Goal: Transaction & Acquisition: Purchase product/service

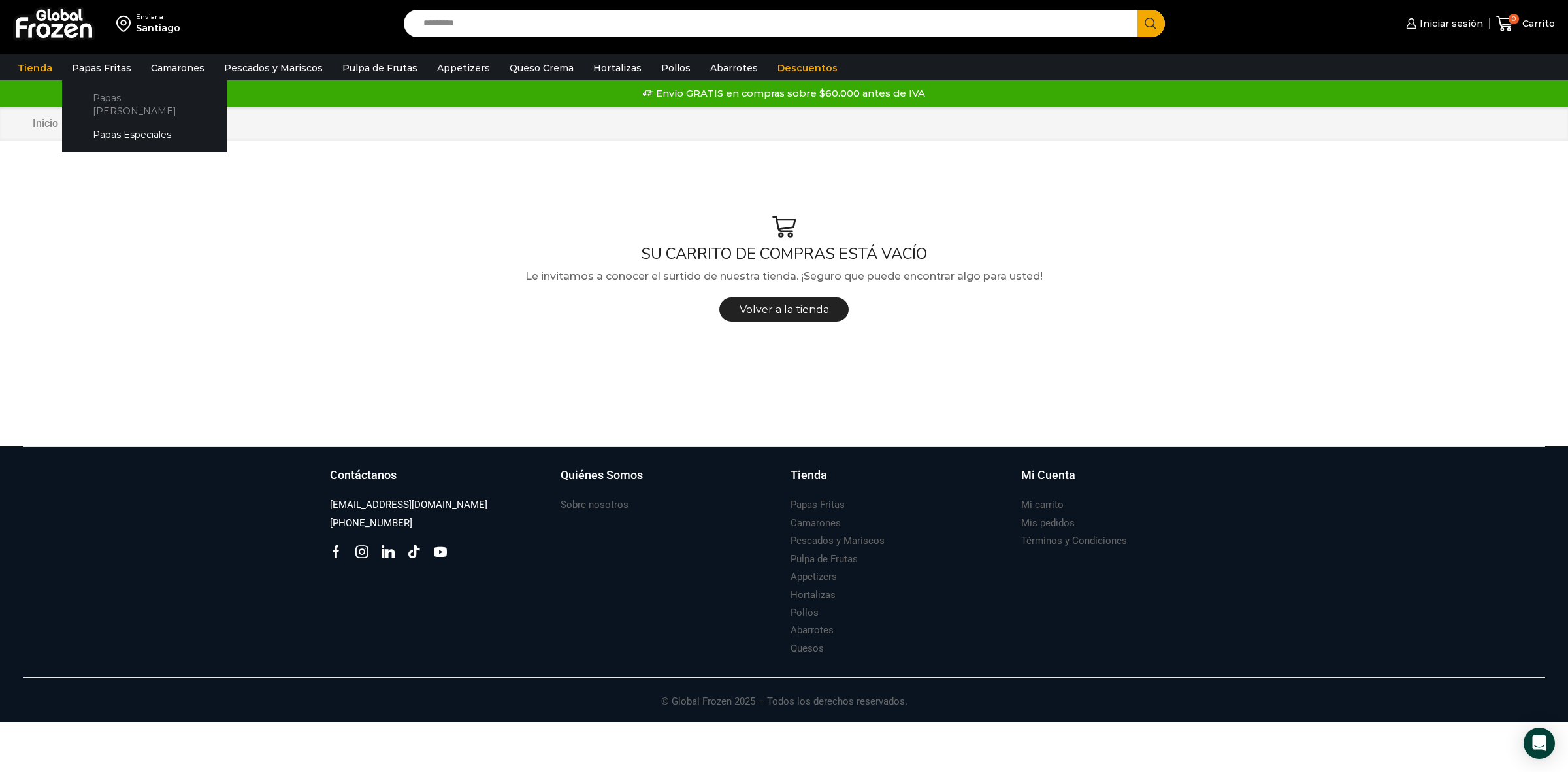
click at [103, 92] on link "Papas [PERSON_NAME]" at bounding box center [145, 104] width 139 height 37
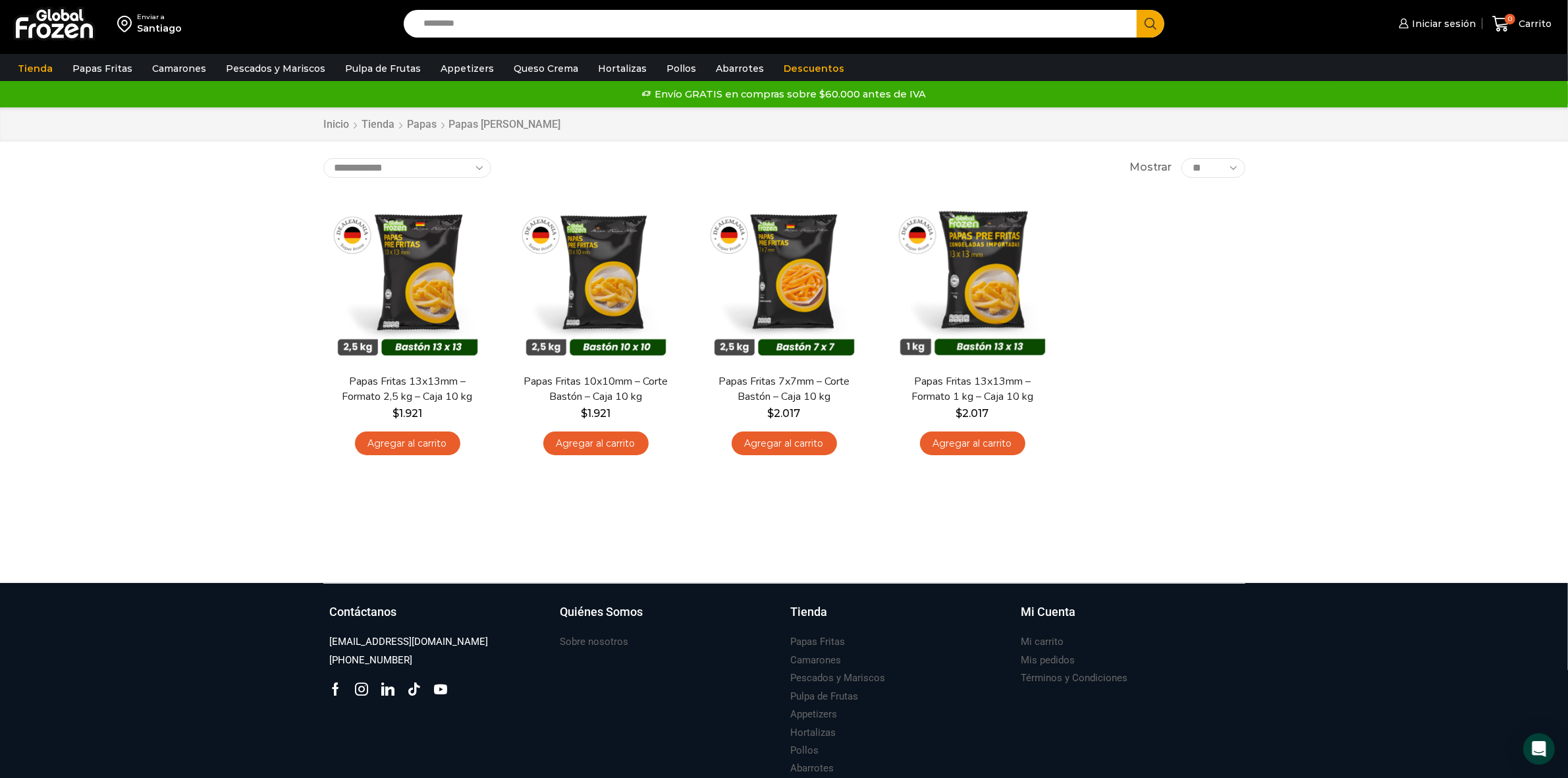
click at [153, 25] on div "Santiago" at bounding box center [159, 28] width 45 height 13
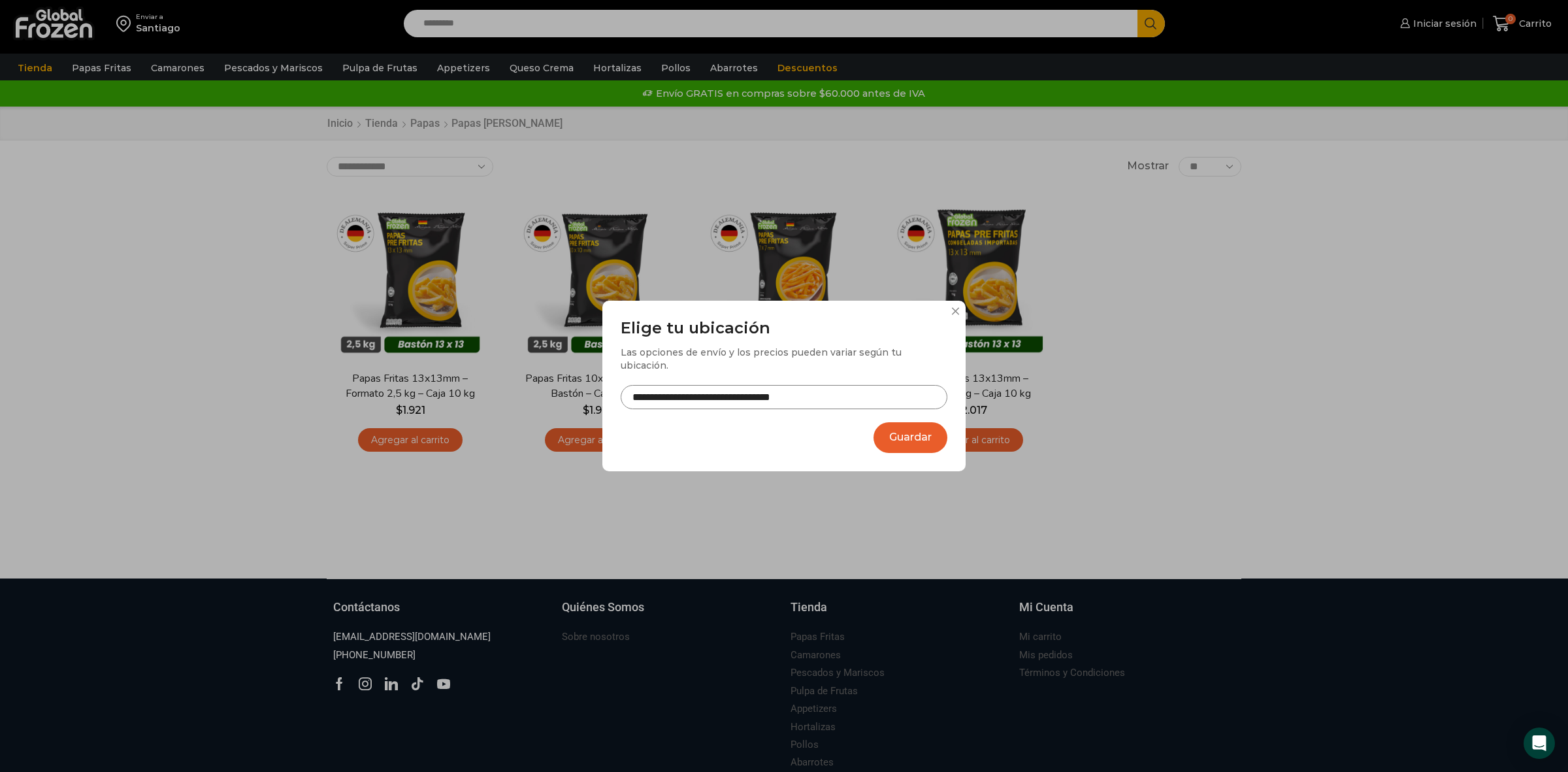
click at [922, 423] on button "Guardar" at bounding box center [910, 437] width 74 height 31
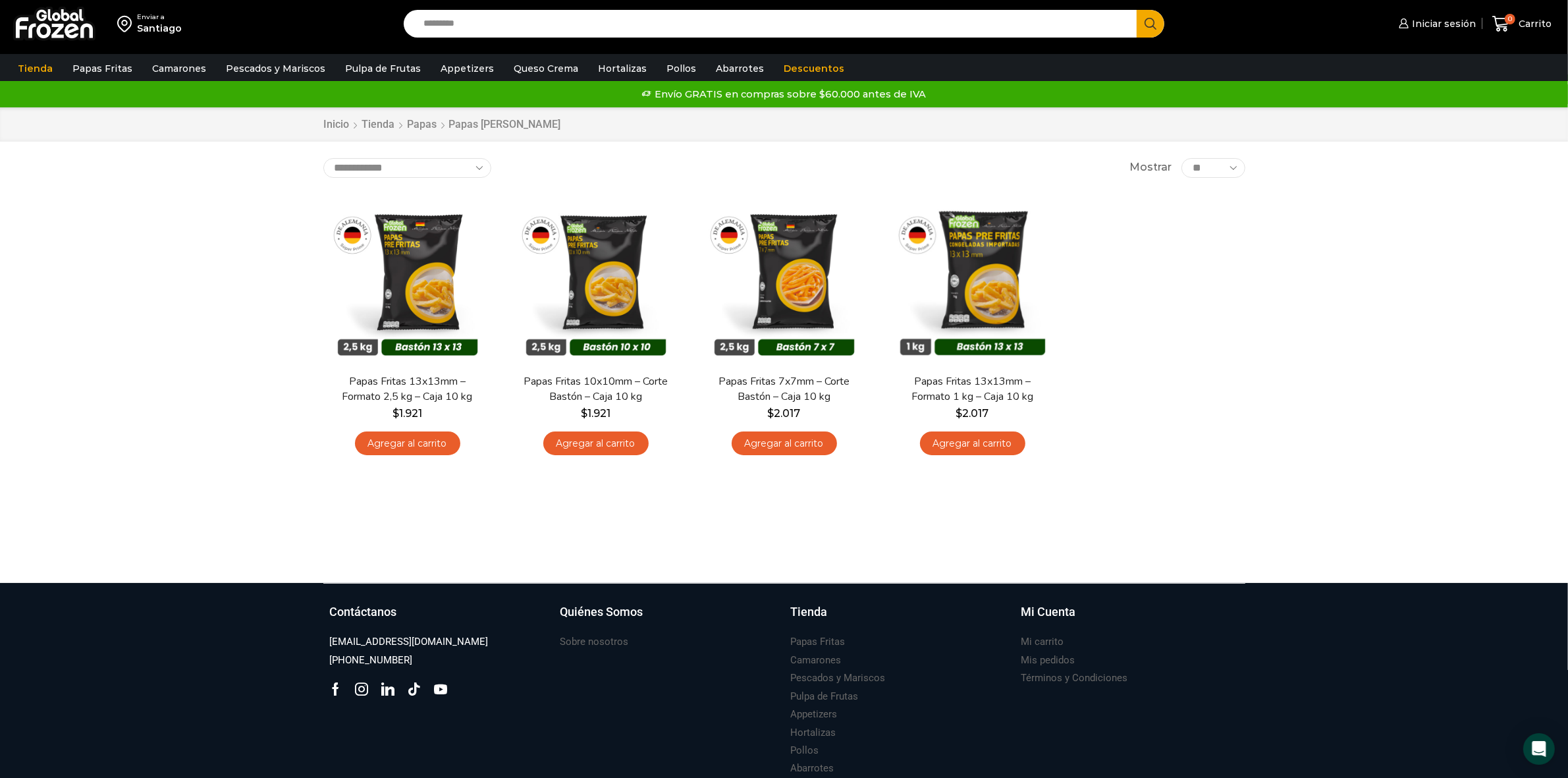
click at [158, 24] on div "Santiago" at bounding box center [159, 28] width 45 height 13
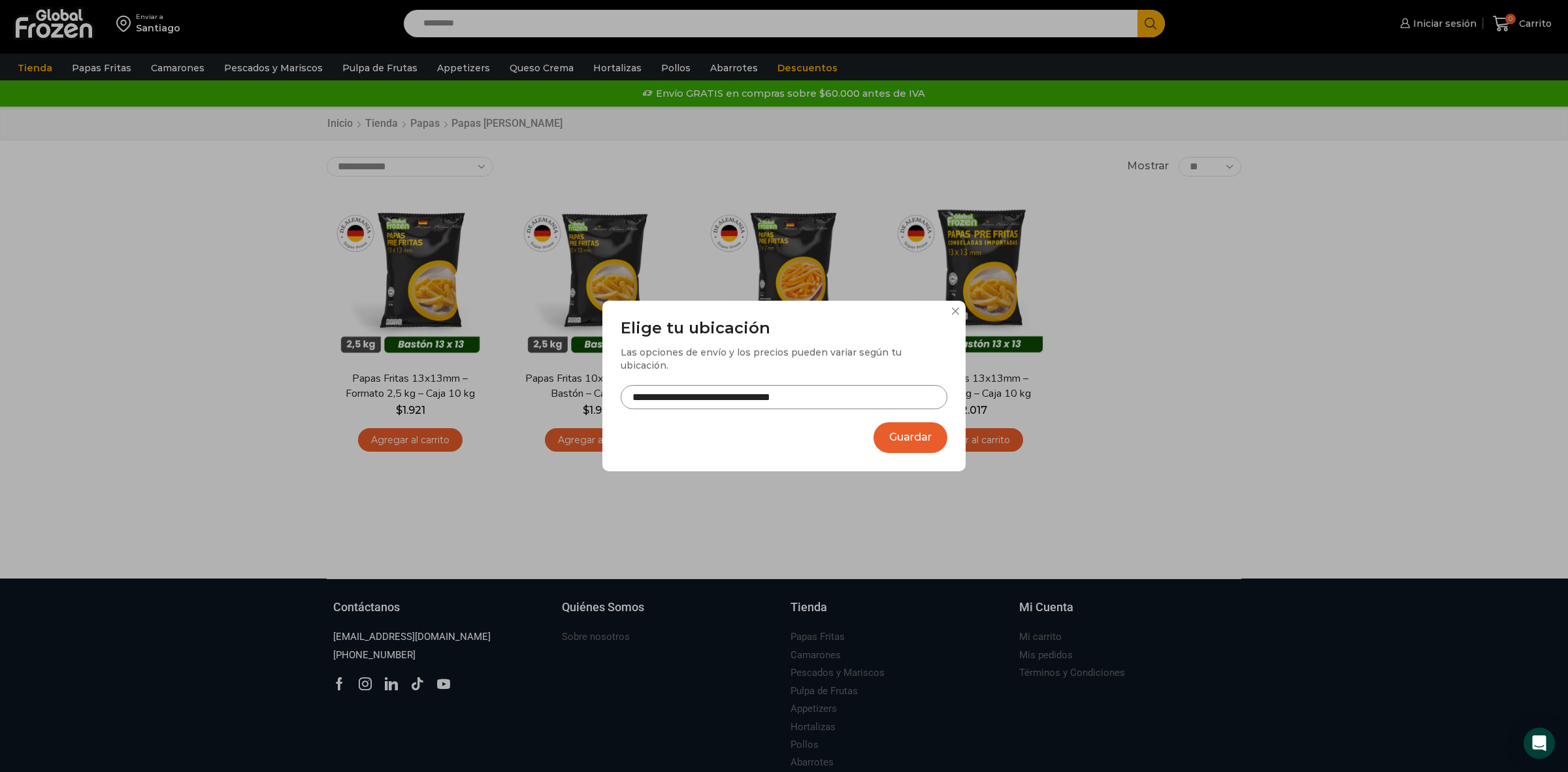
click at [660, 396] on input "**********" at bounding box center [784, 397] width 327 height 25
click at [885, 433] on button "Guardar" at bounding box center [910, 437] width 74 height 31
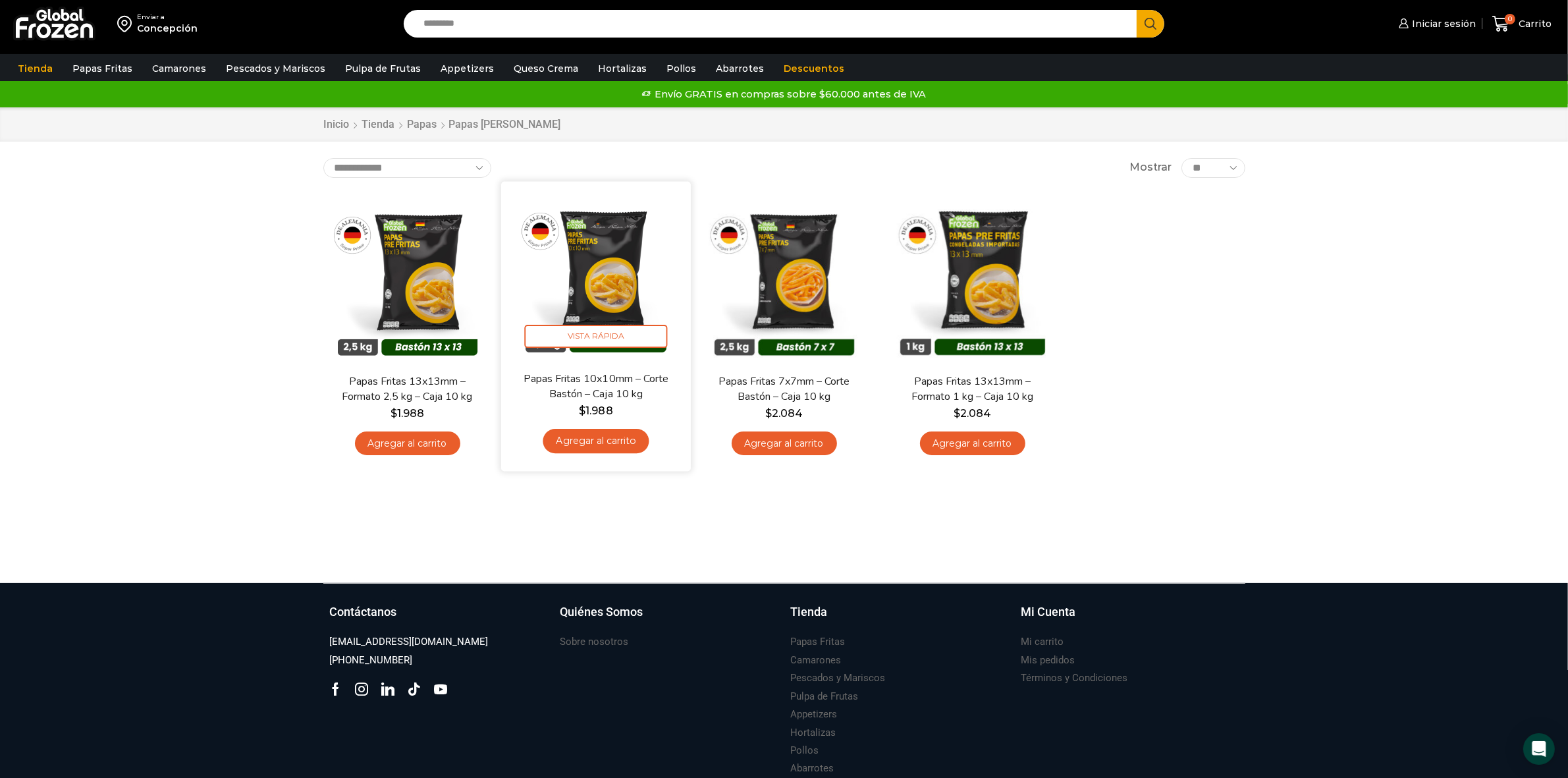
click at [607, 439] on link "Agregar al carrito" at bounding box center [596, 441] width 106 height 25
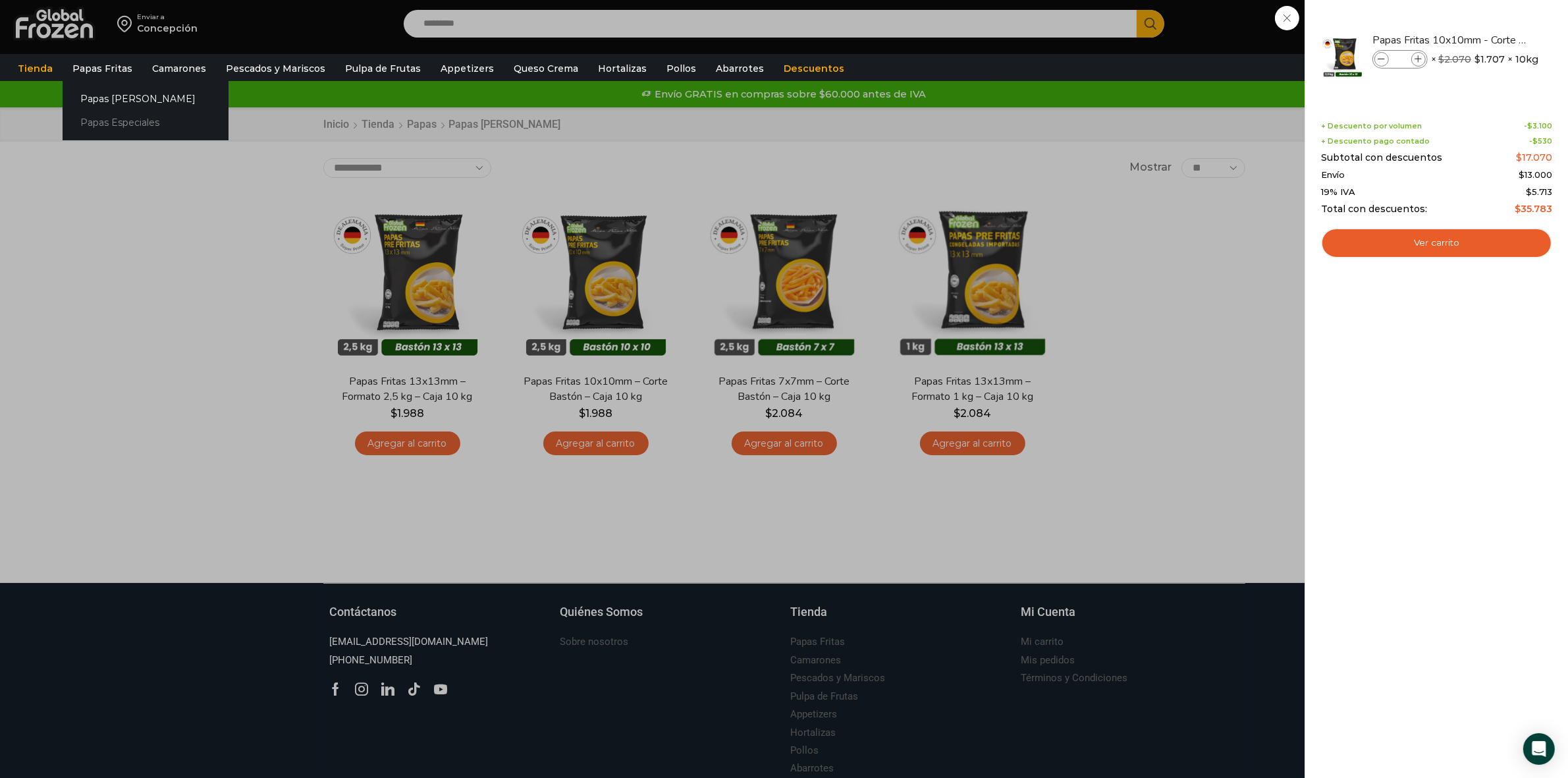
click at [123, 122] on link "Papas Especiales" at bounding box center [146, 123] width 166 height 25
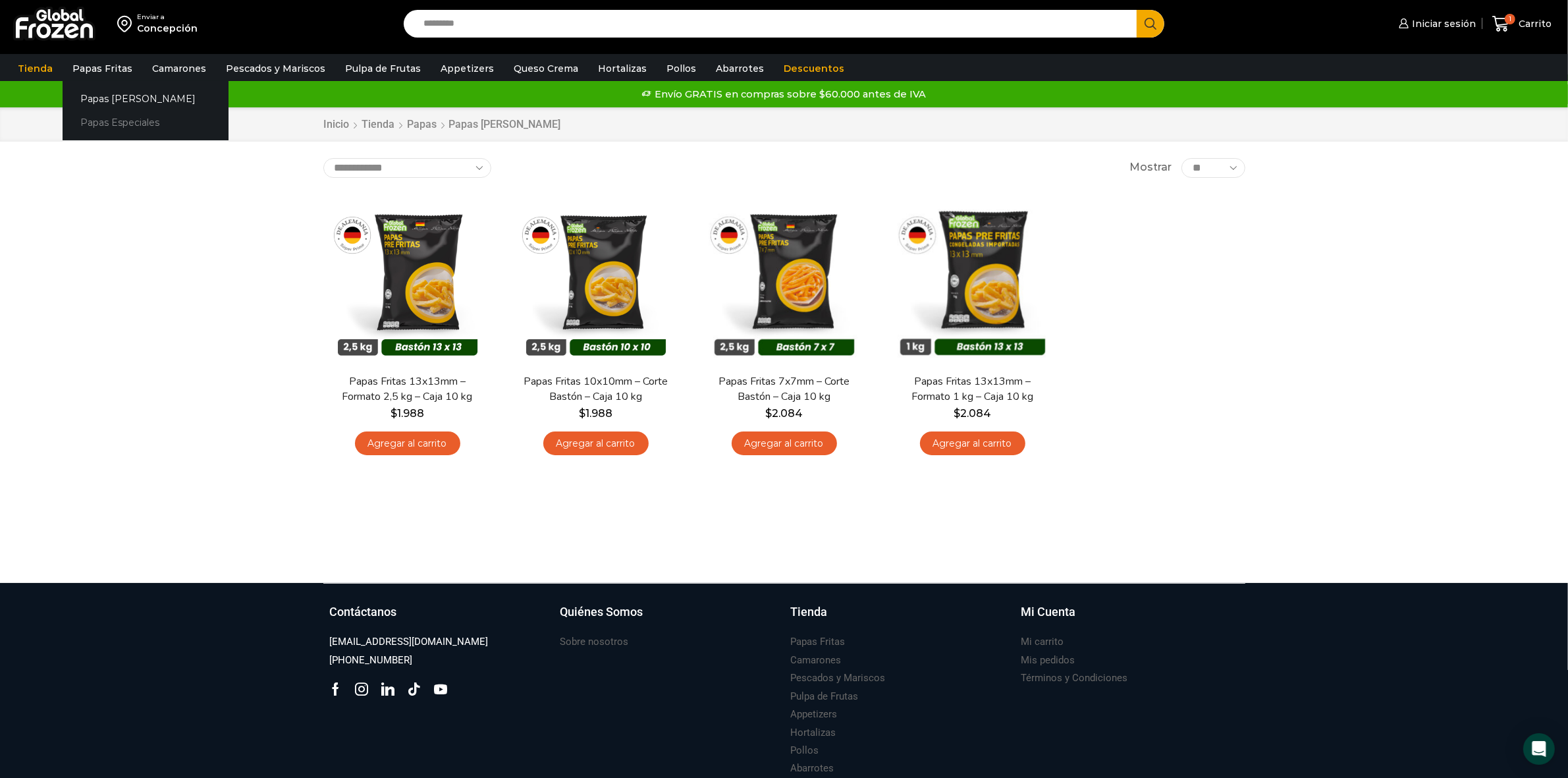
click at [123, 122] on link "Papas Especiales" at bounding box center [146, 123] width 166 height 25
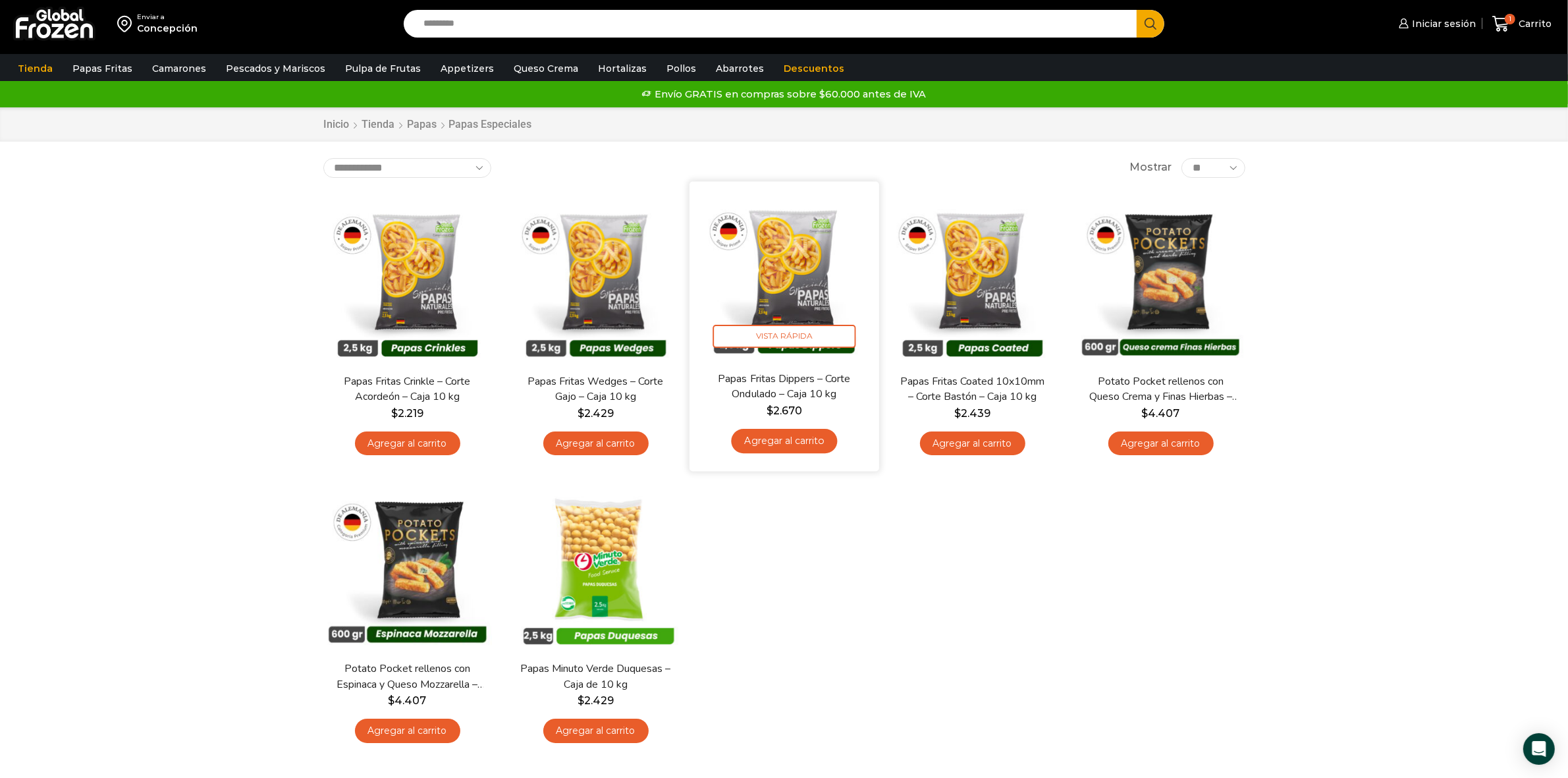
click at [772, 439] on link "Agregar al carrito" at bounding box center [784, 441] width 106 height 25
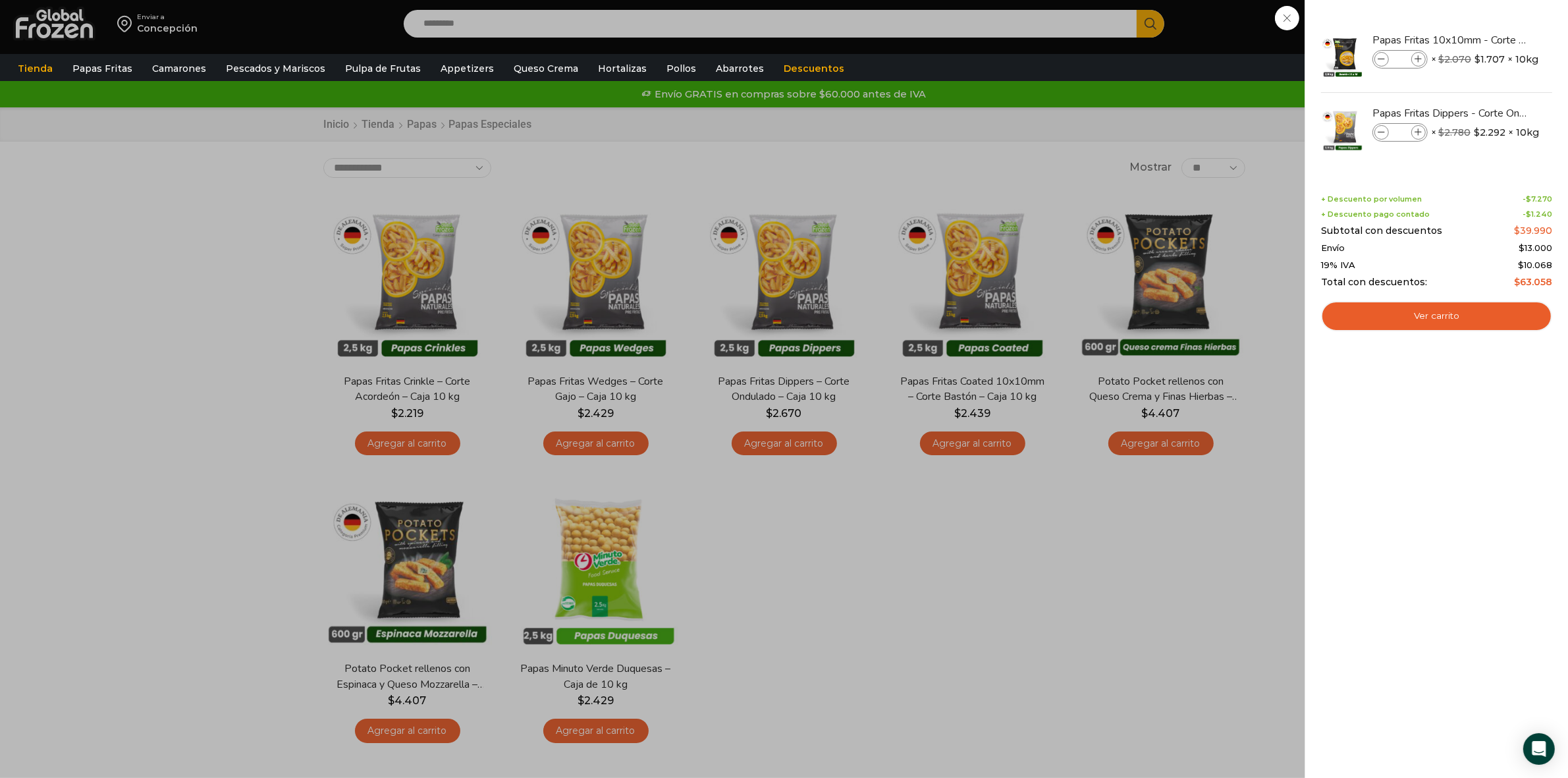
click at [1488, 40] on div "2 Carrito 2 2 Shopping Cart *" at bounding box center [1521, 24] width 65 height 31
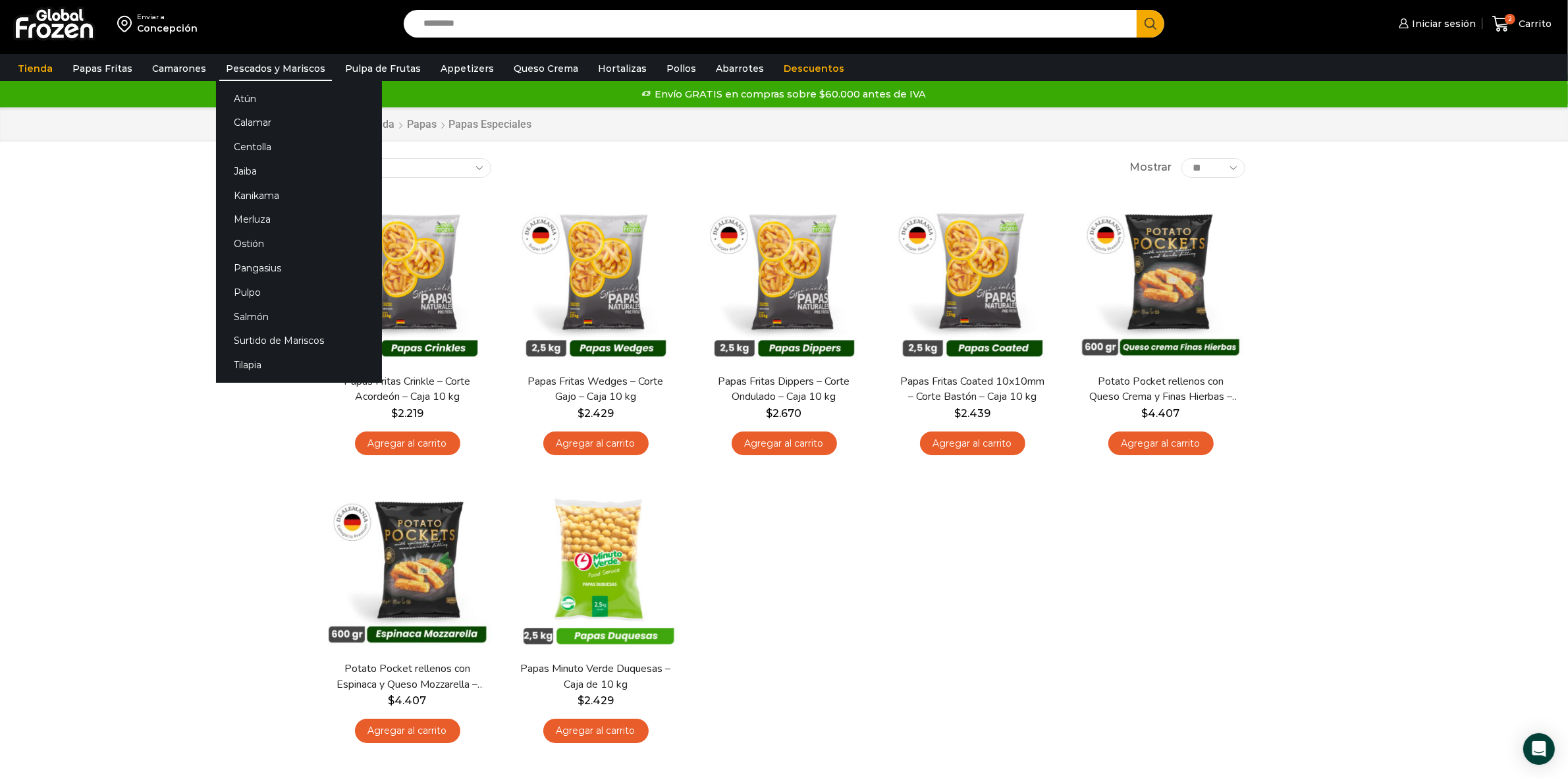
click at [279, 63] on link "Pescados y Mariscos" at bounding box center [275, 68] width 112 height 25
click at [229, 97] on link "Atún" at bounding box center [299, 98] width 166 height 25
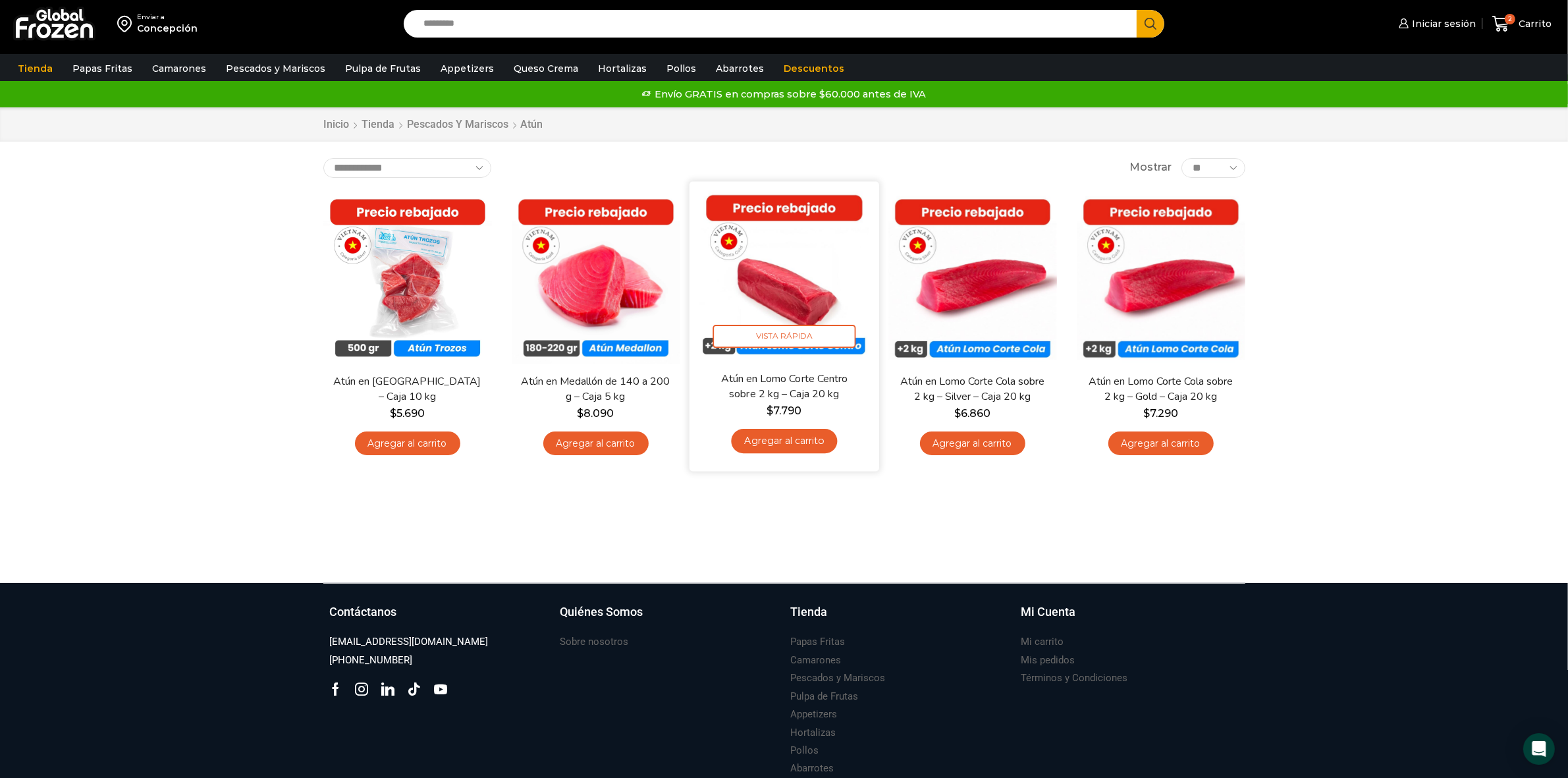
click at [782, 297] on img at bounding box center [784, 276] width 170 height 170
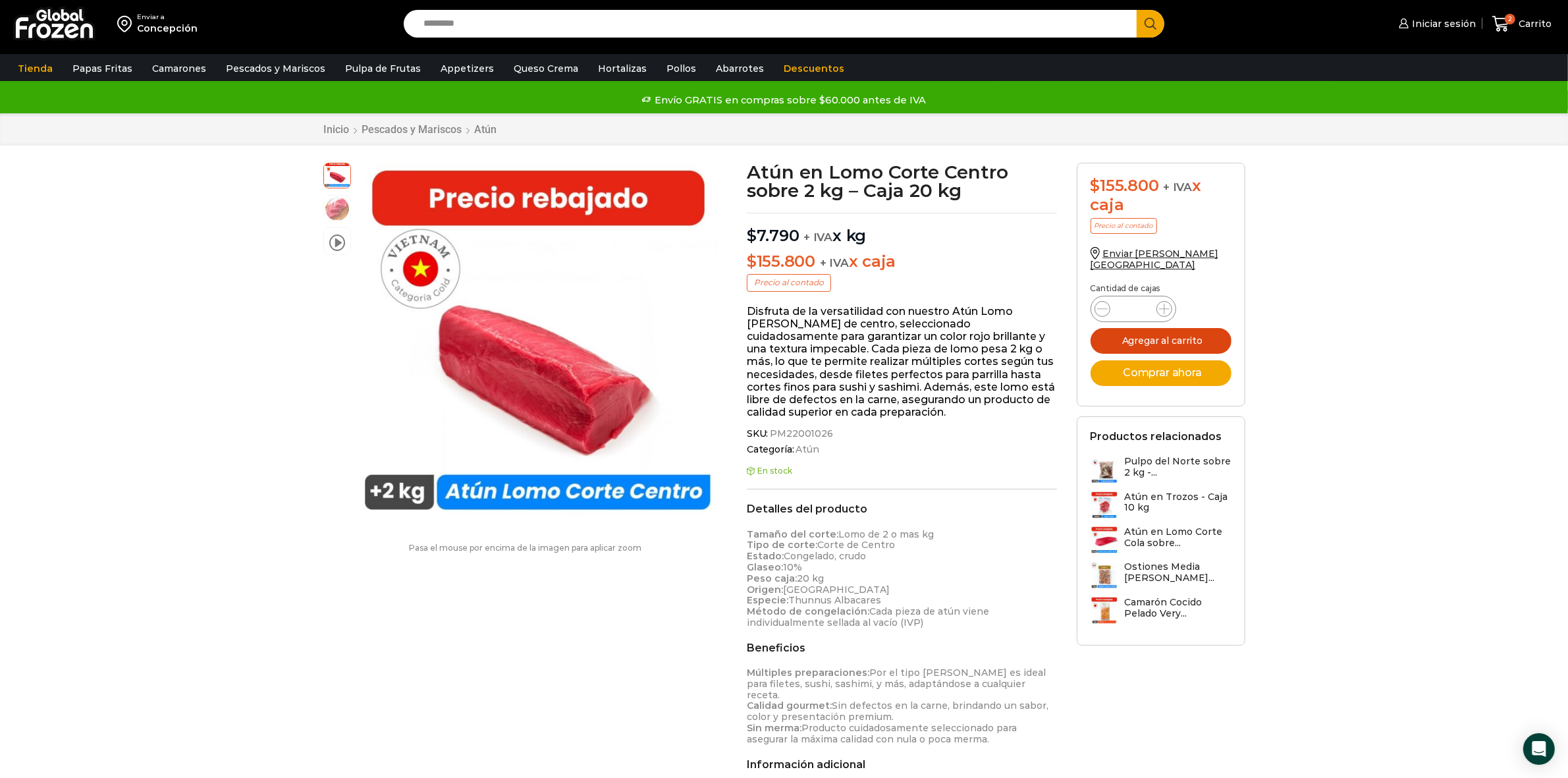
click at [1195, 333] on button "Agregar al carrito" at bounding box center [1160, 341] width 141 height 26
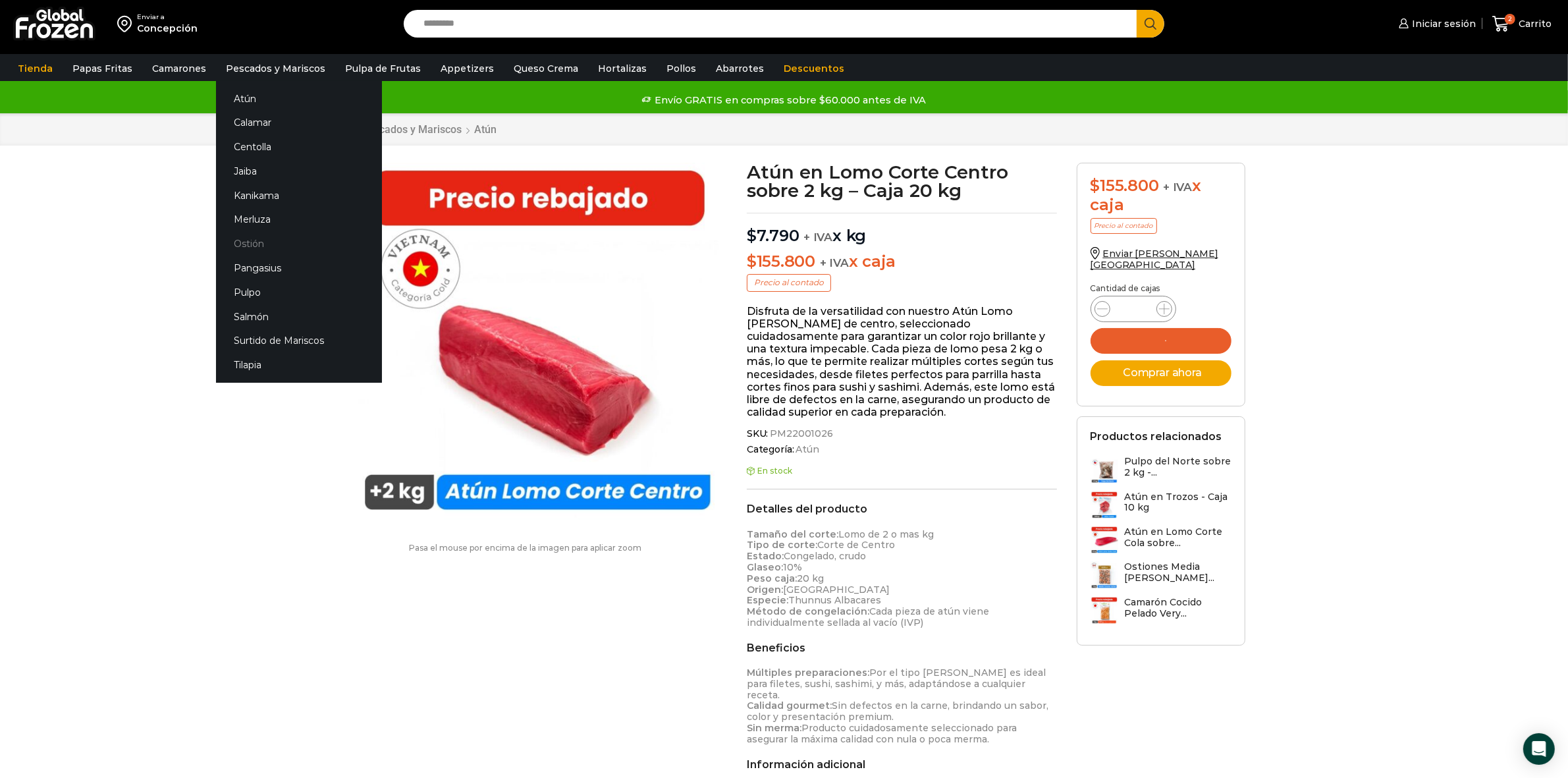
click at [252, 113] on div "Enviar a Concepción Search input Search Iniciar sesión *" at bounding box center [784, 56] width 1568 height 114
click at [251, 244] on link "Ostión" at bounding box center [299, 244] width 166 height 25
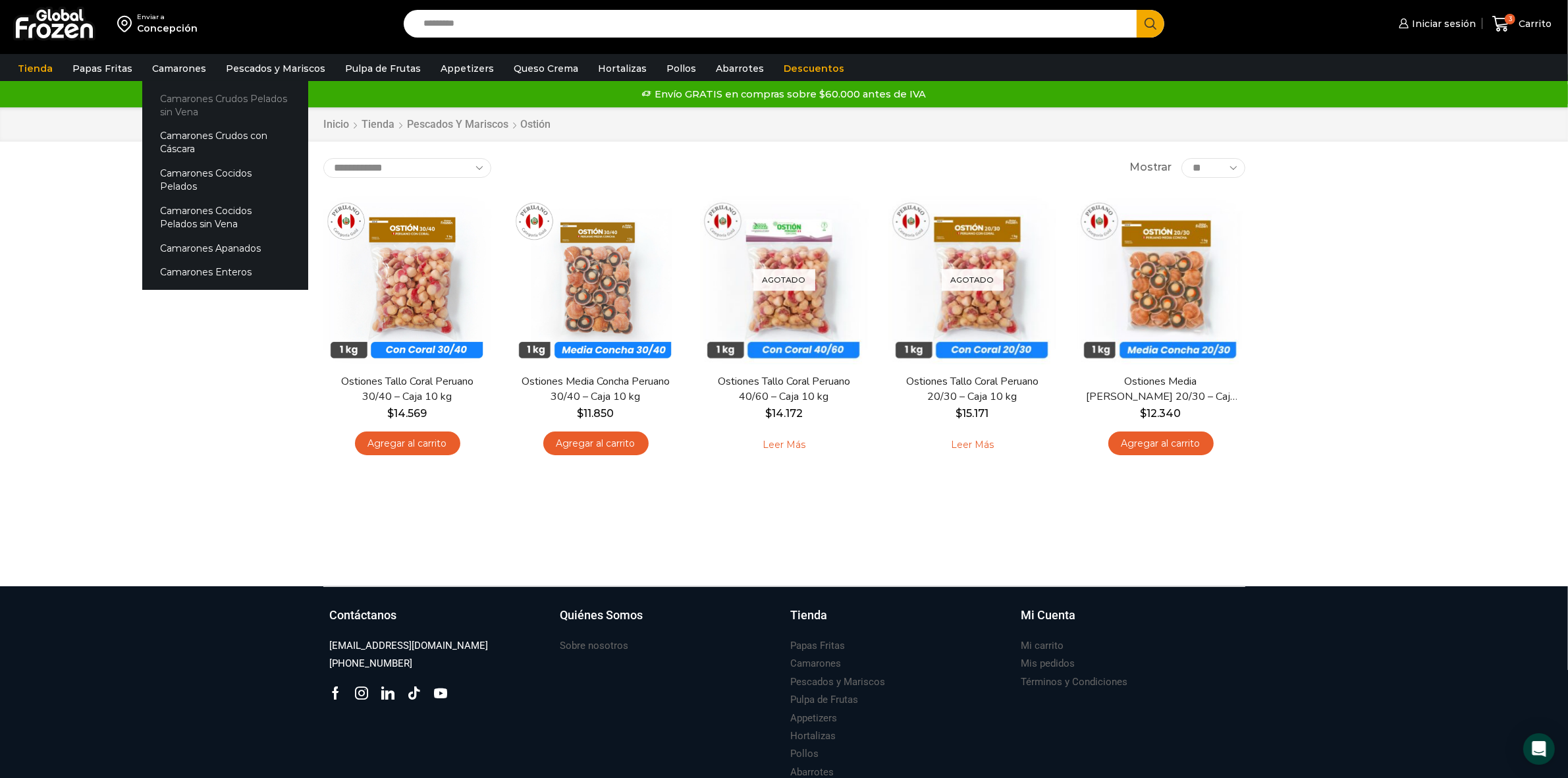
click at [166, 96] on link "Camarones Crudos Pelados sin Vena" at bounding box center [226, 104] width 166 height 37
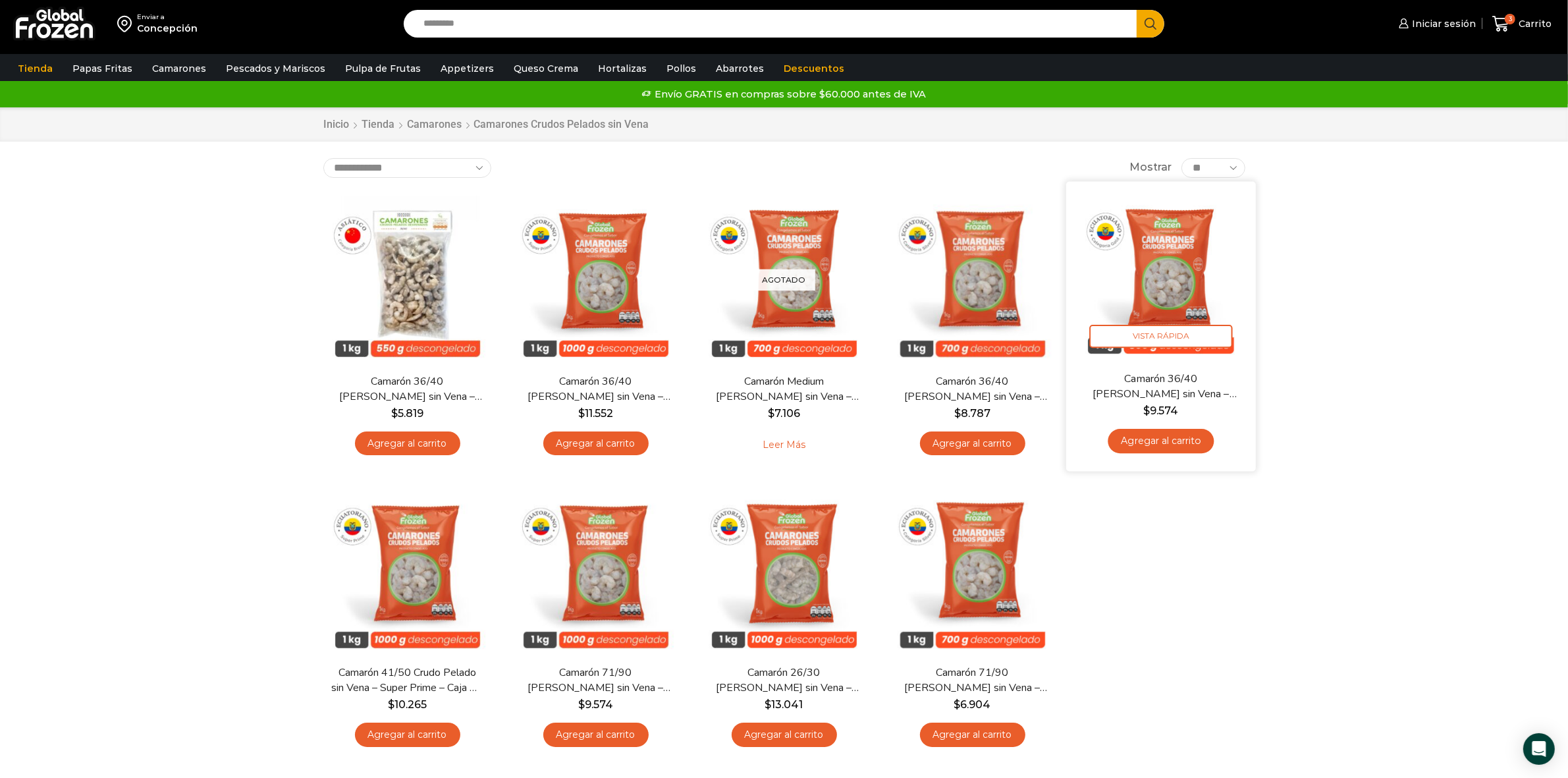
click at [1162, 270] on img at bounding box center [1161, 276] width 170 height 170
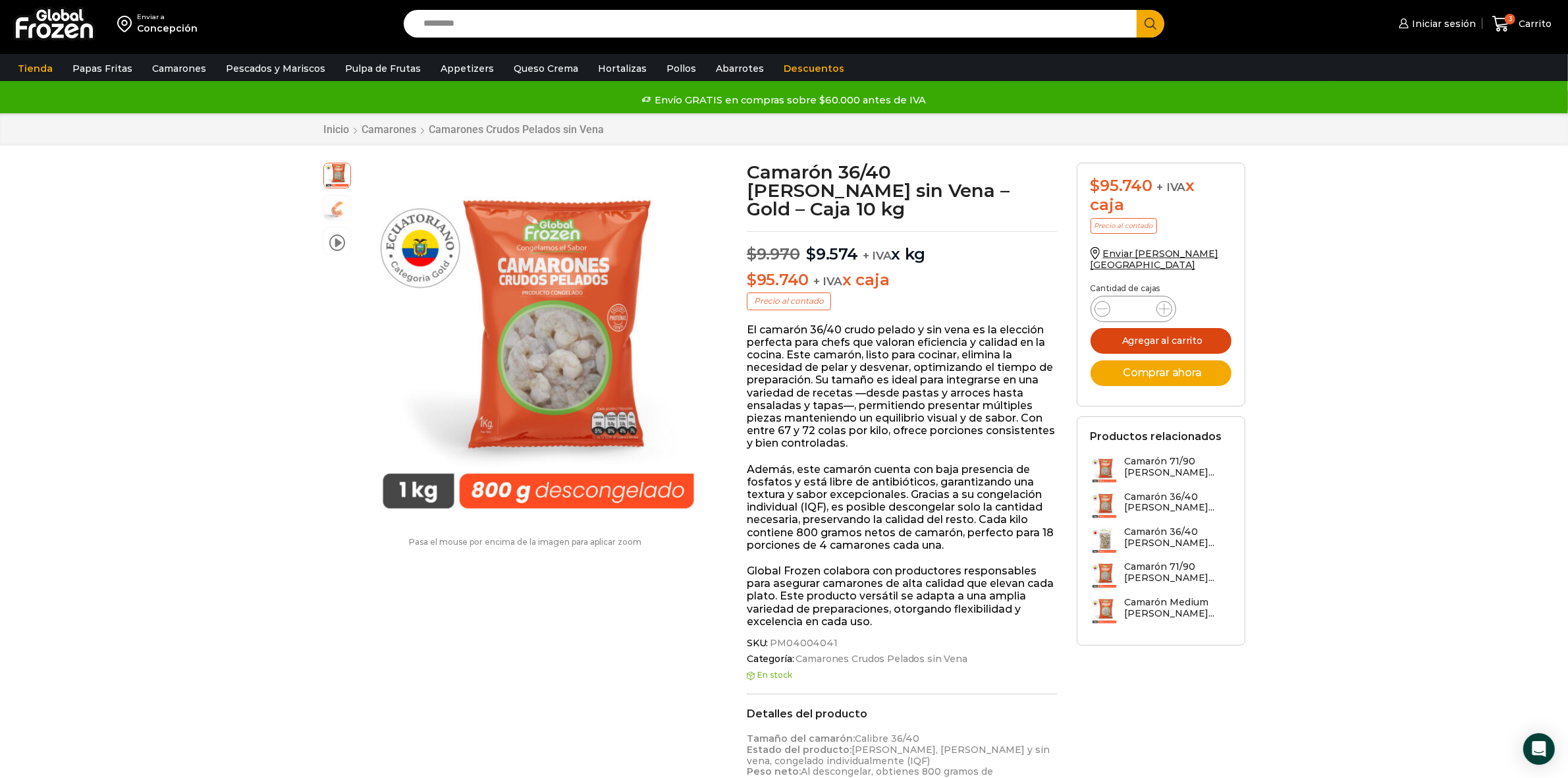
click at [1137, 331] on button "Agregar al carrito" at bounding box center [1160, 341] width 141 height 26
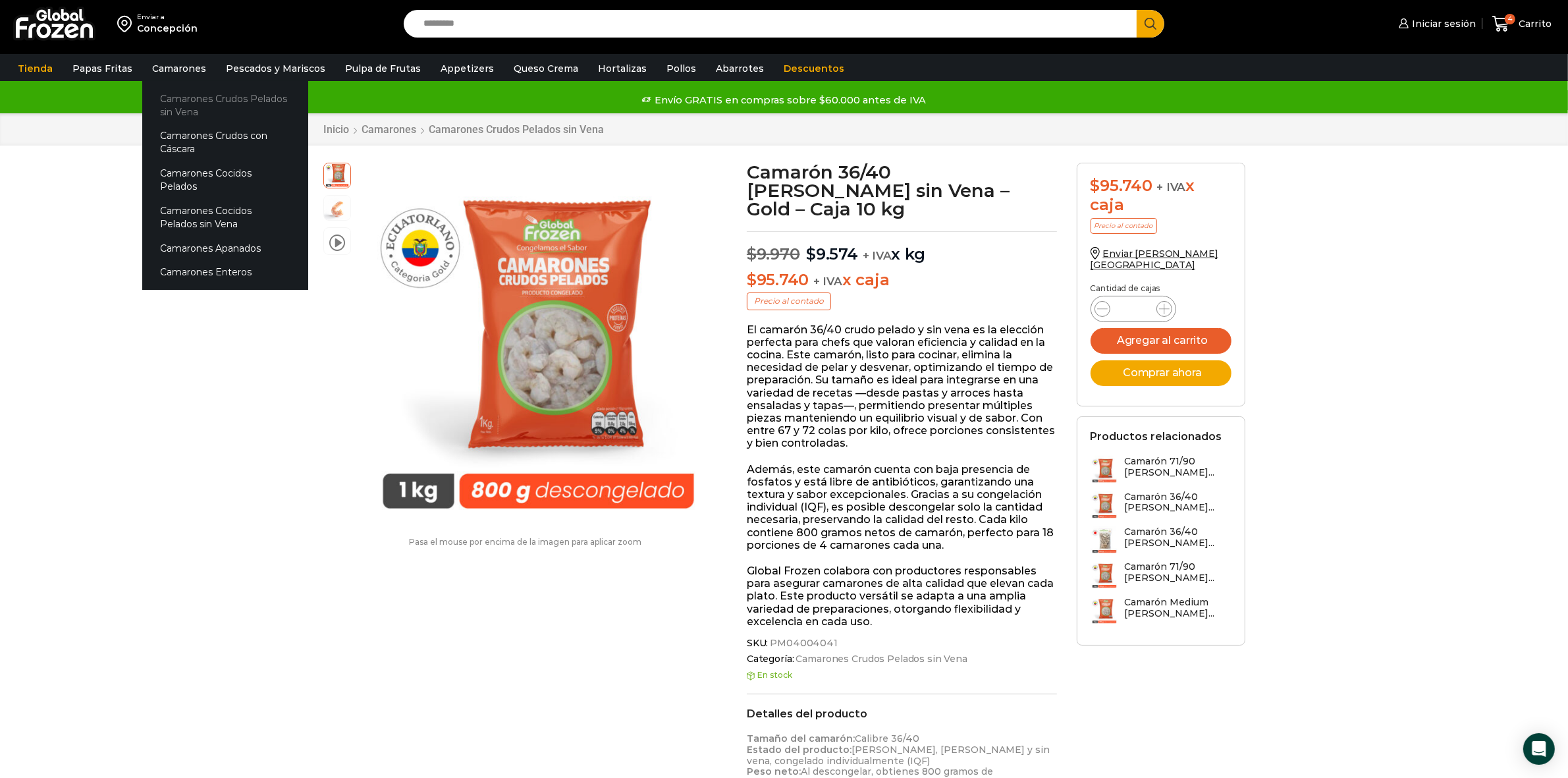
click at [173, 107] on link "Camarones Crudos Pelados sin Vena" at bounding box center [226, 104] width 166 height 37
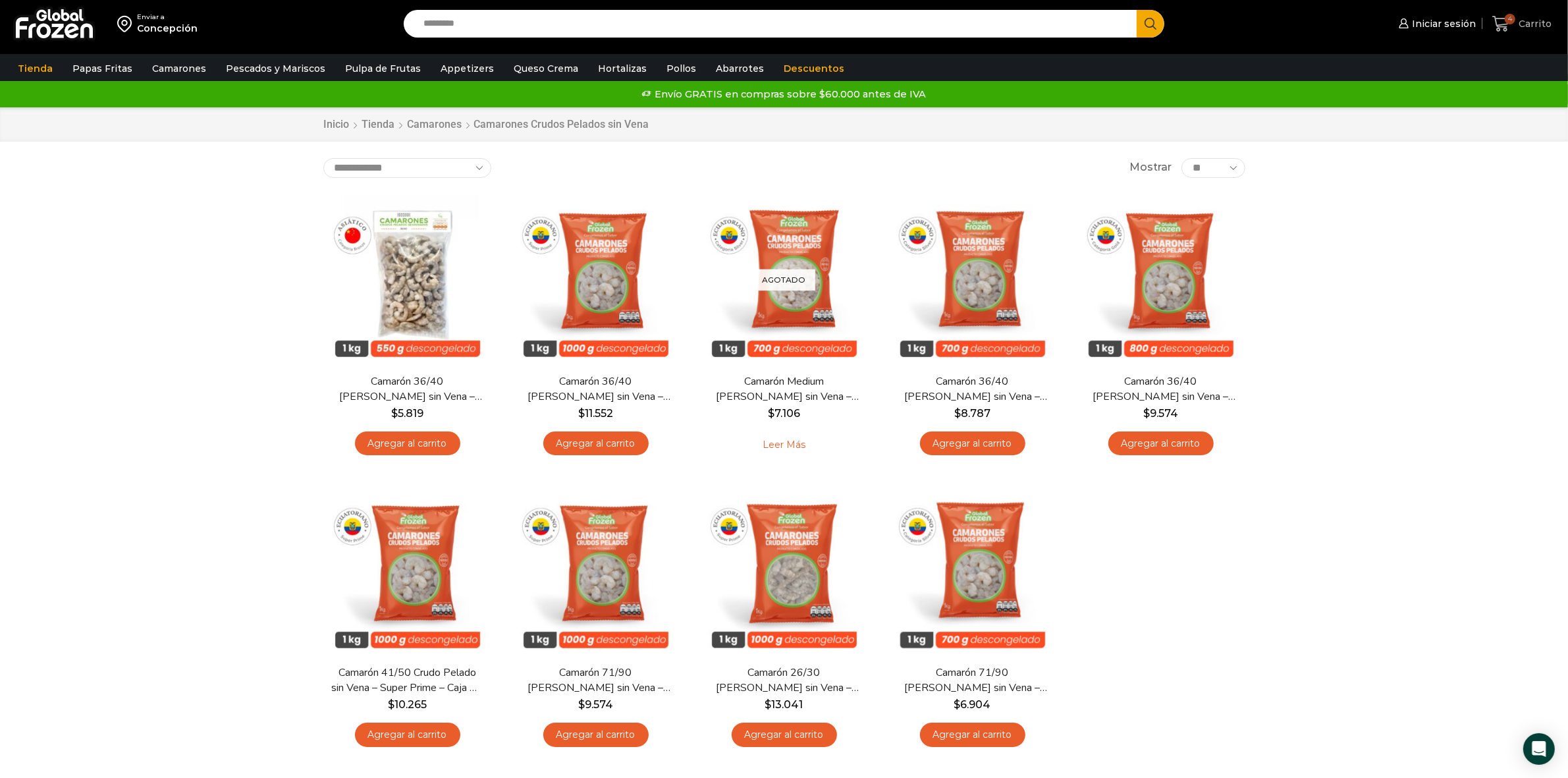
click at [1524, 27] on span "Carrito" at bounding box center [1533, 23] width 36 height 13
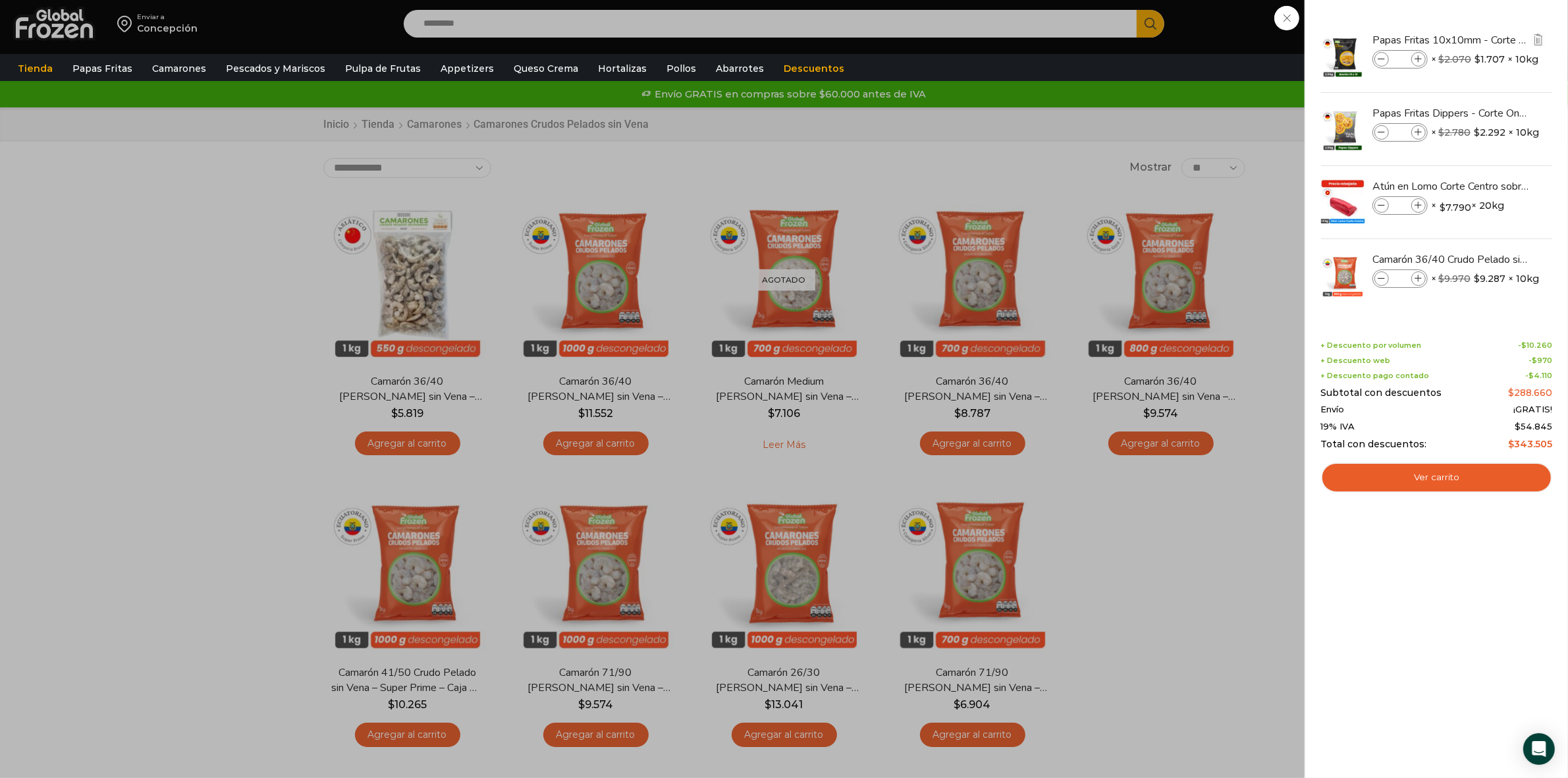
click at [1420, 59] on icon at bounding box center [1418, 59] width 7 height 7
type input "*"
click at [1418, 137] on span at bounding box center [1418, 132] width 14 height 14
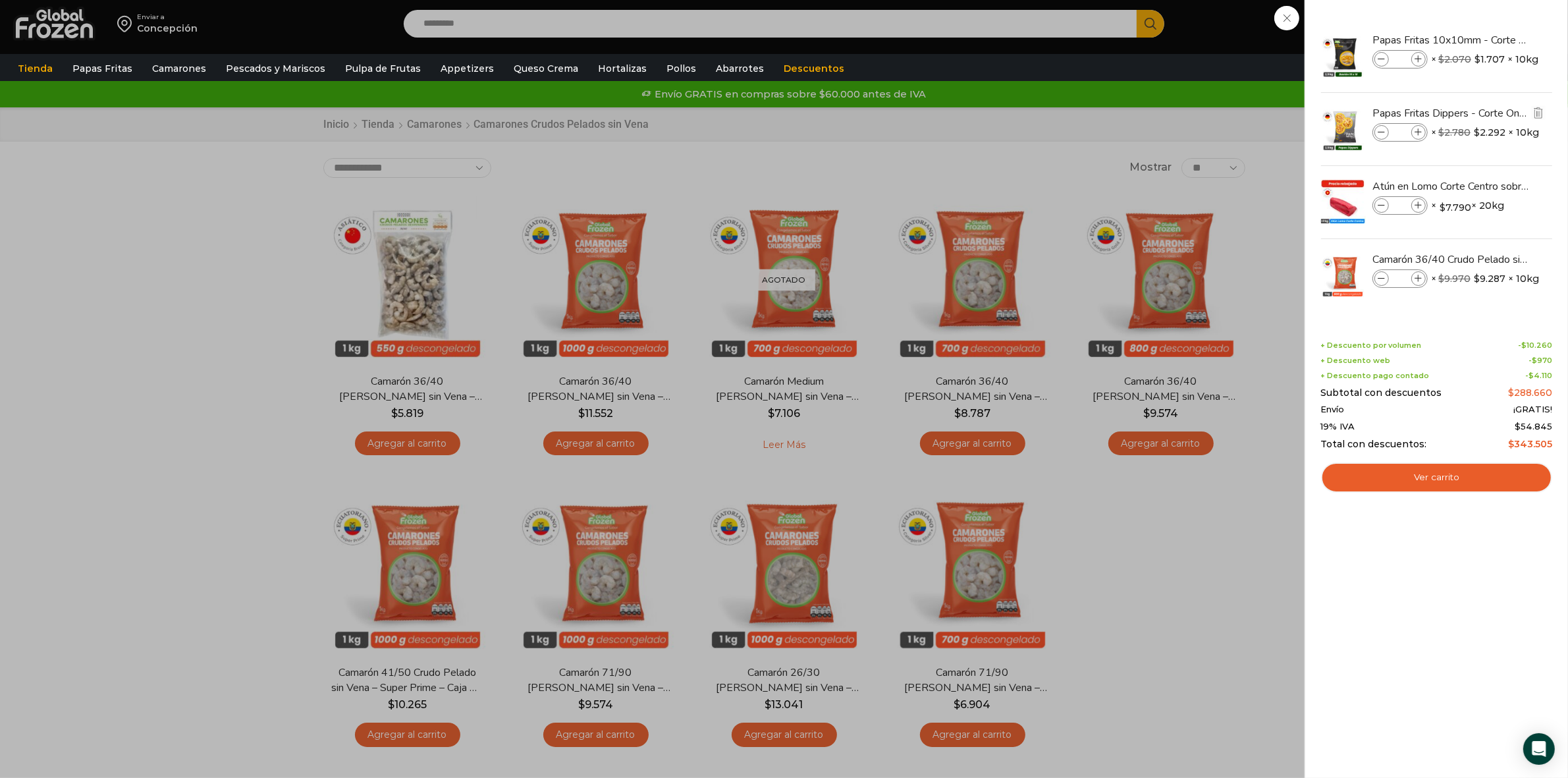
type input "*"
click at [1419, 278] on icon at bounding box center [1418, 279] width 7 height 7
type input "*"
click at [1429, 480] on link "View cart" at bounding box center [1436, 477] width 231 height 30
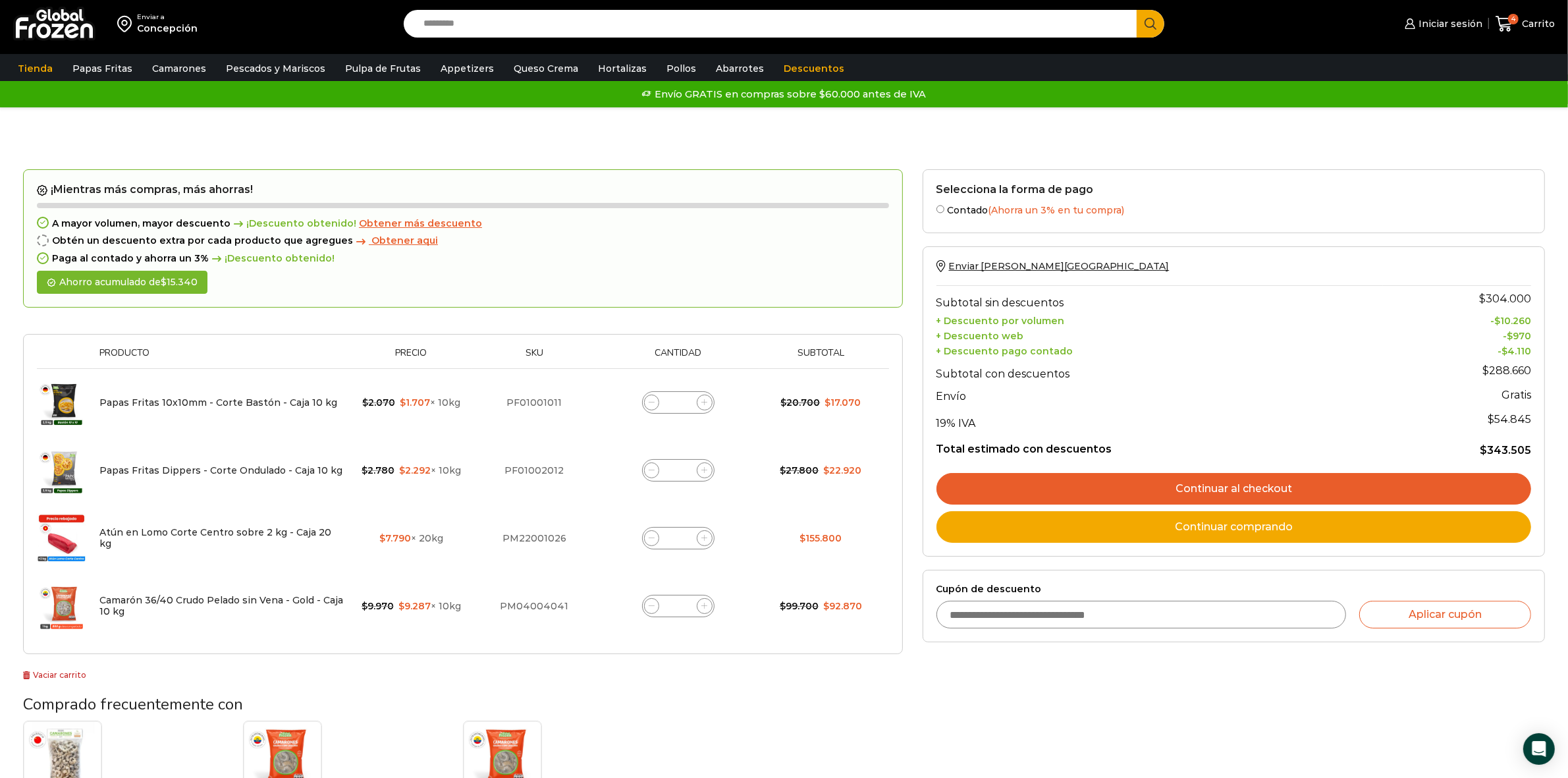
click at [1297, 486] on link "Continuar al checkout" at bounding box center [1234, 489] width 595 height 32
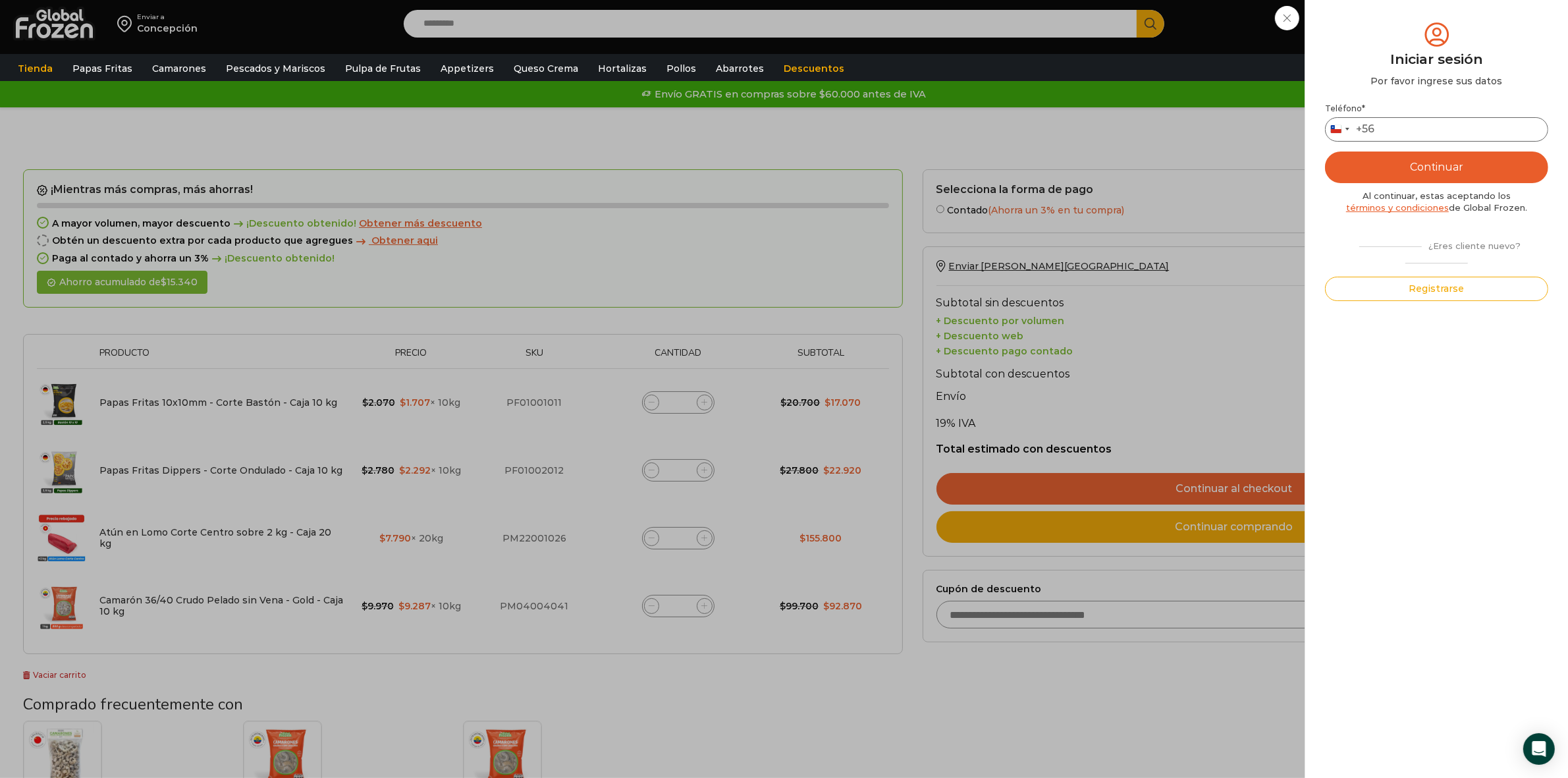
click at [1387, 130] on input "Teléfono *" at bounding box center [1436, 129] width 223 height 25
type input "*********"
click at [1416, 175] on button "Continuar" at bounding box center [1436, 167] width 223 height 32
click at [1341, 127] on input "text" at bounding box center [1343, 129] width 32 height 25
type input "*"
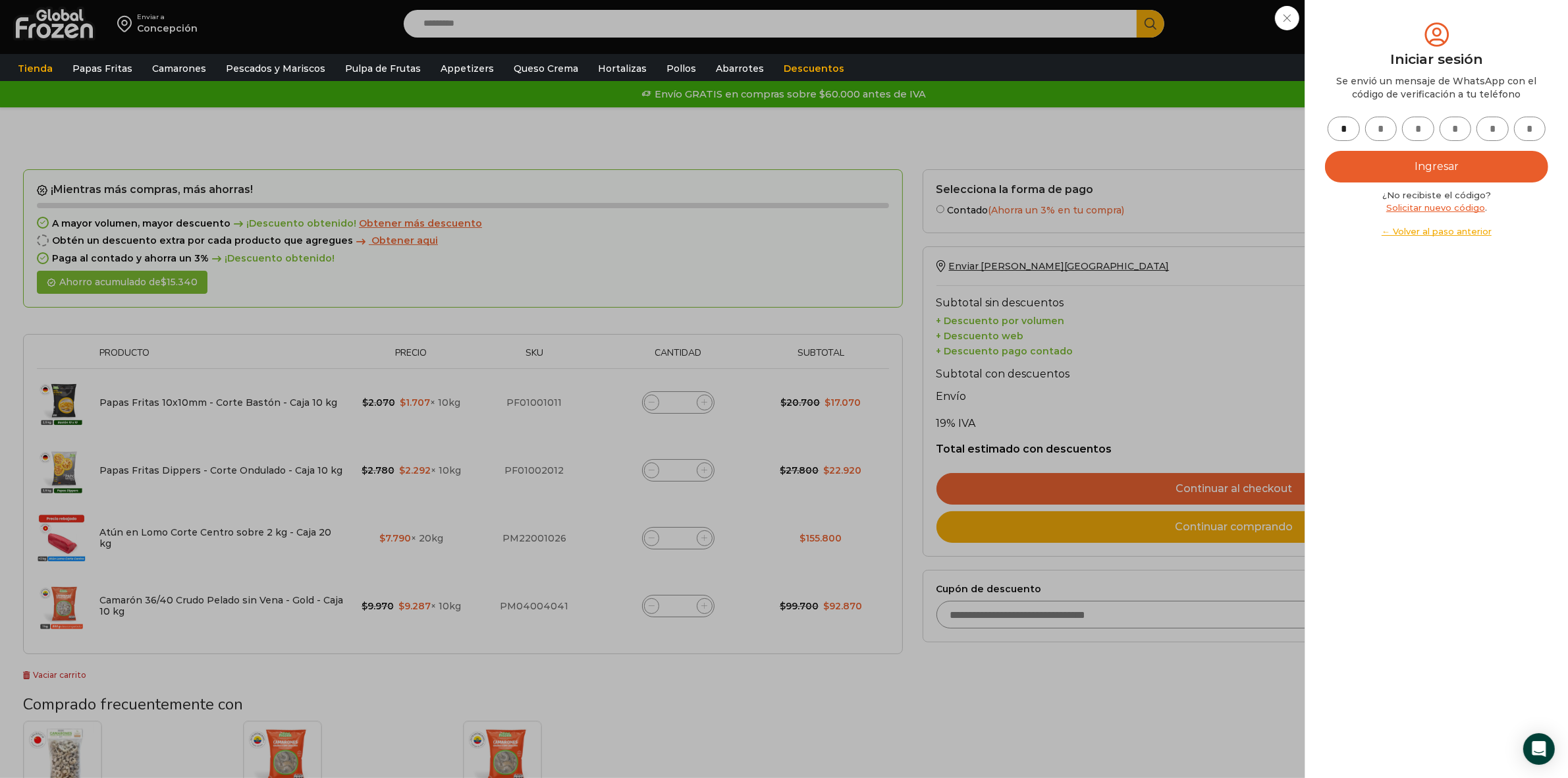
type input "*"
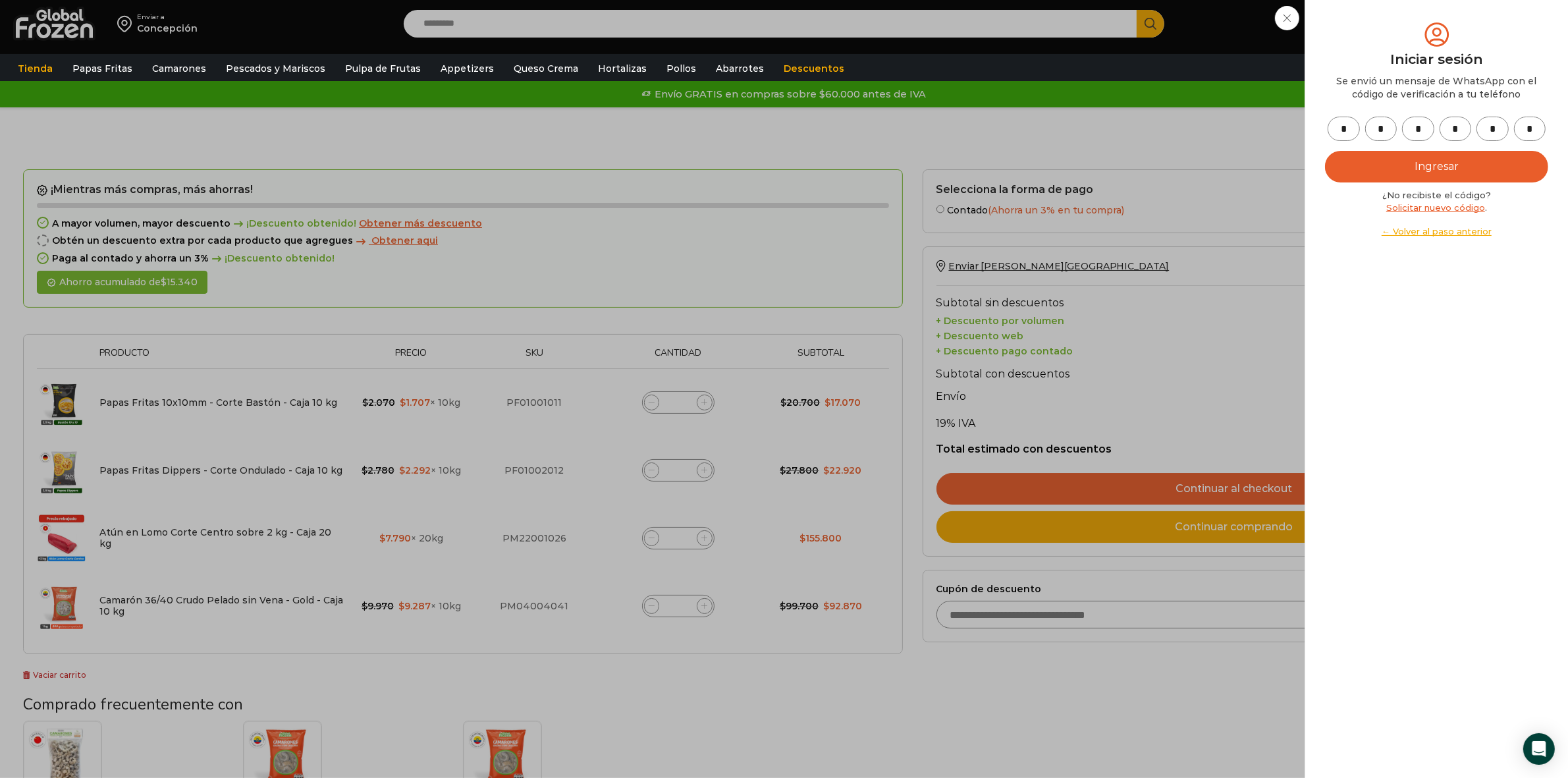
click at [1460, 156] on button "Ingresar" at bounding box center [1436, 166] width 223 height 32
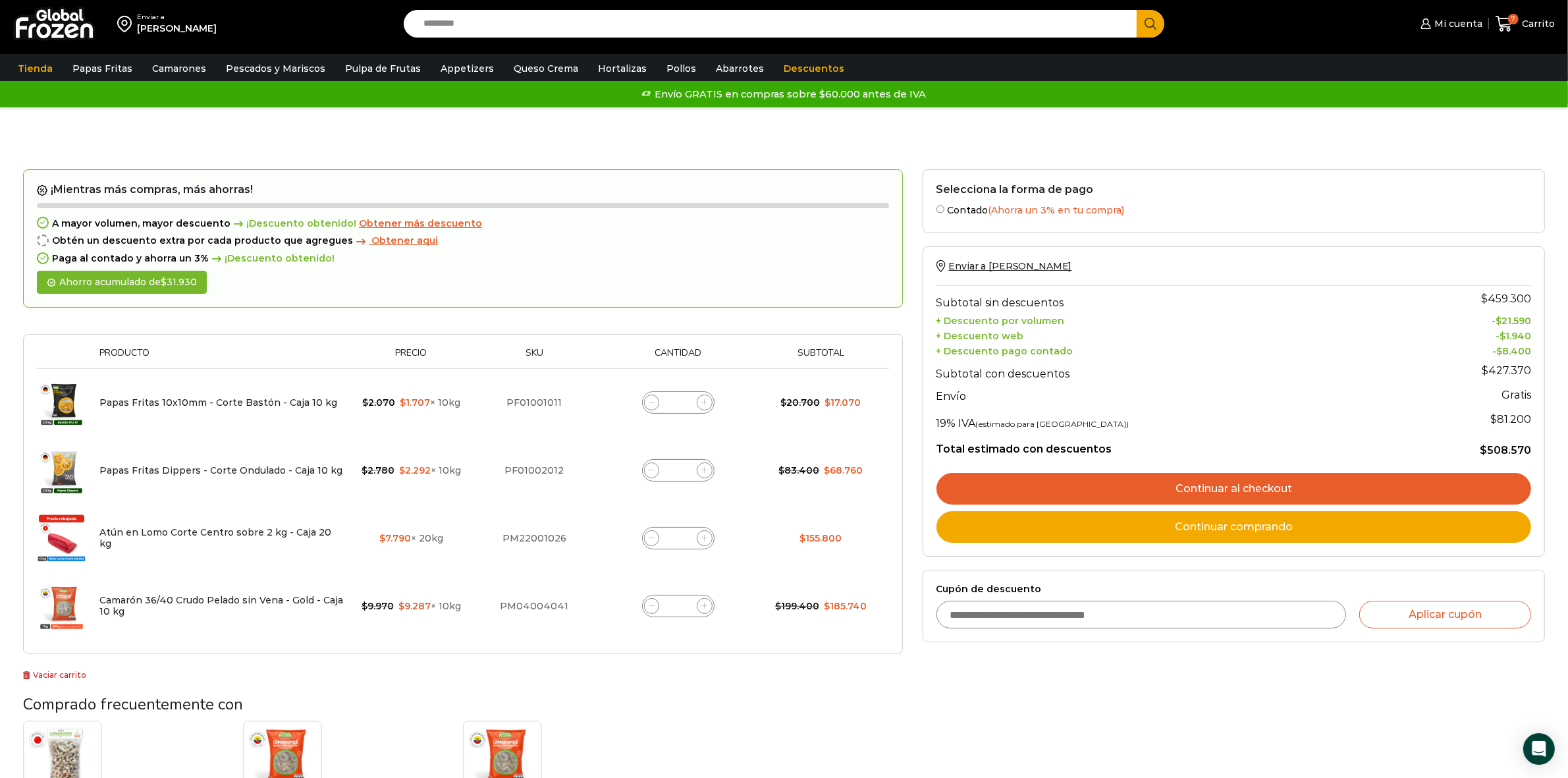
click at [1276, 488] on link "Continuar al checkout" at bounding box center [1234, 489] width 595 height 32
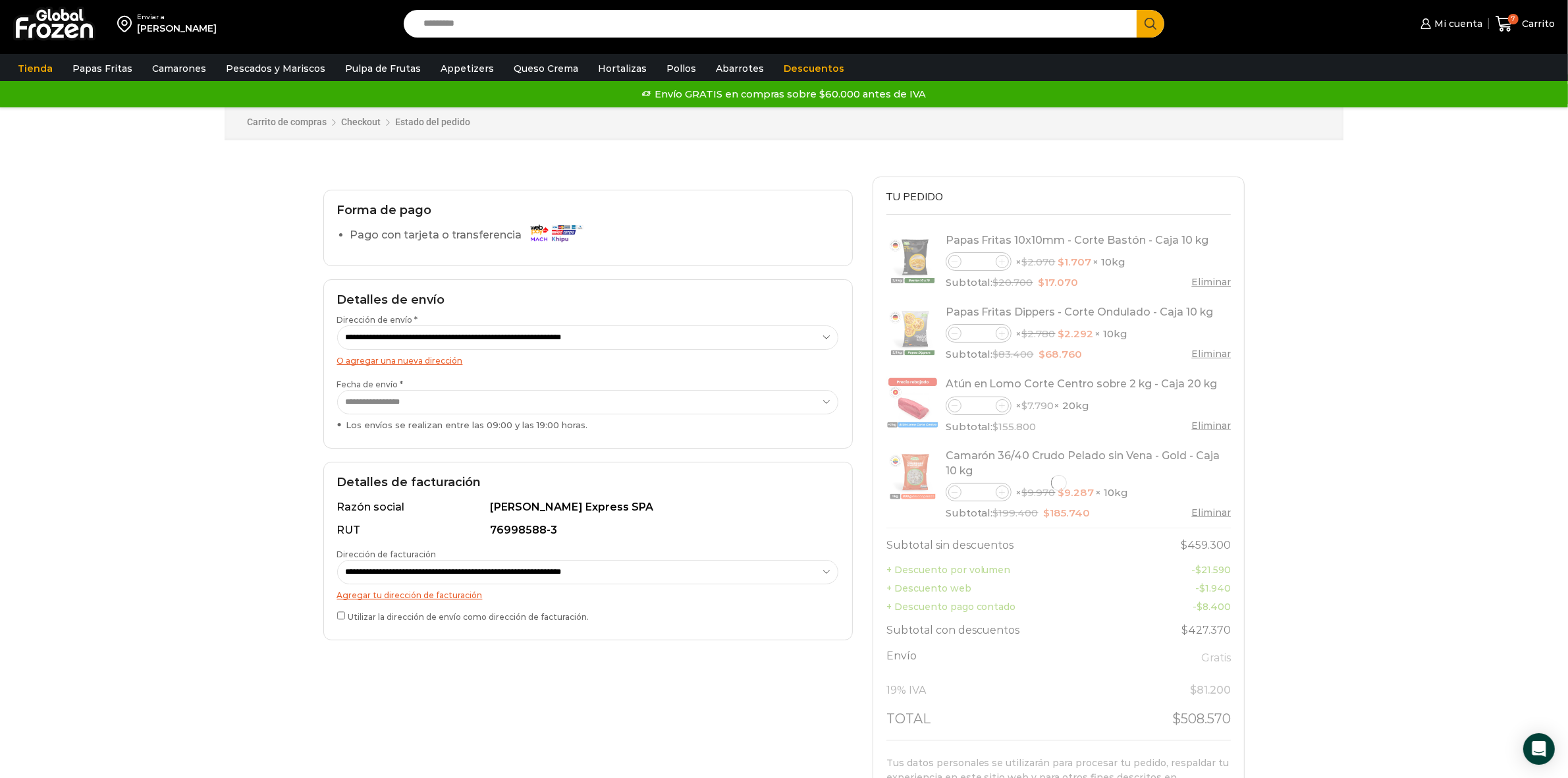
drag, startPoint x: 426, startPoint y: 567, endPoint x: 426, endPoint y: 574, distance: 7.0
click at [426, 567] on select "**********" at bounding box center [588, 572] width 502 height 25
select select "*"
click at [337, 560] on select "**********" at bounding box center [588, 572] width 502 height 25
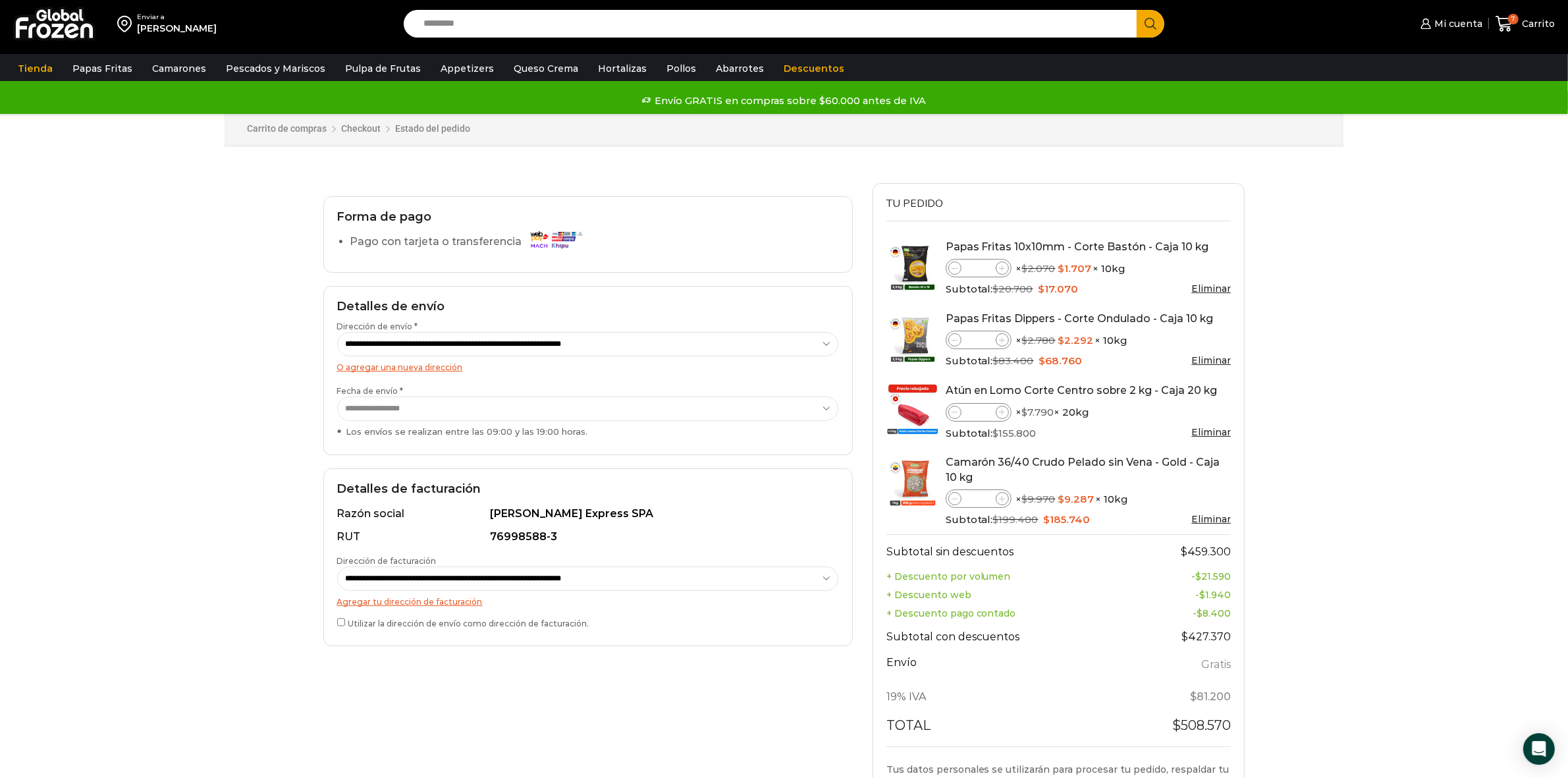
scroll to position [247, 0]
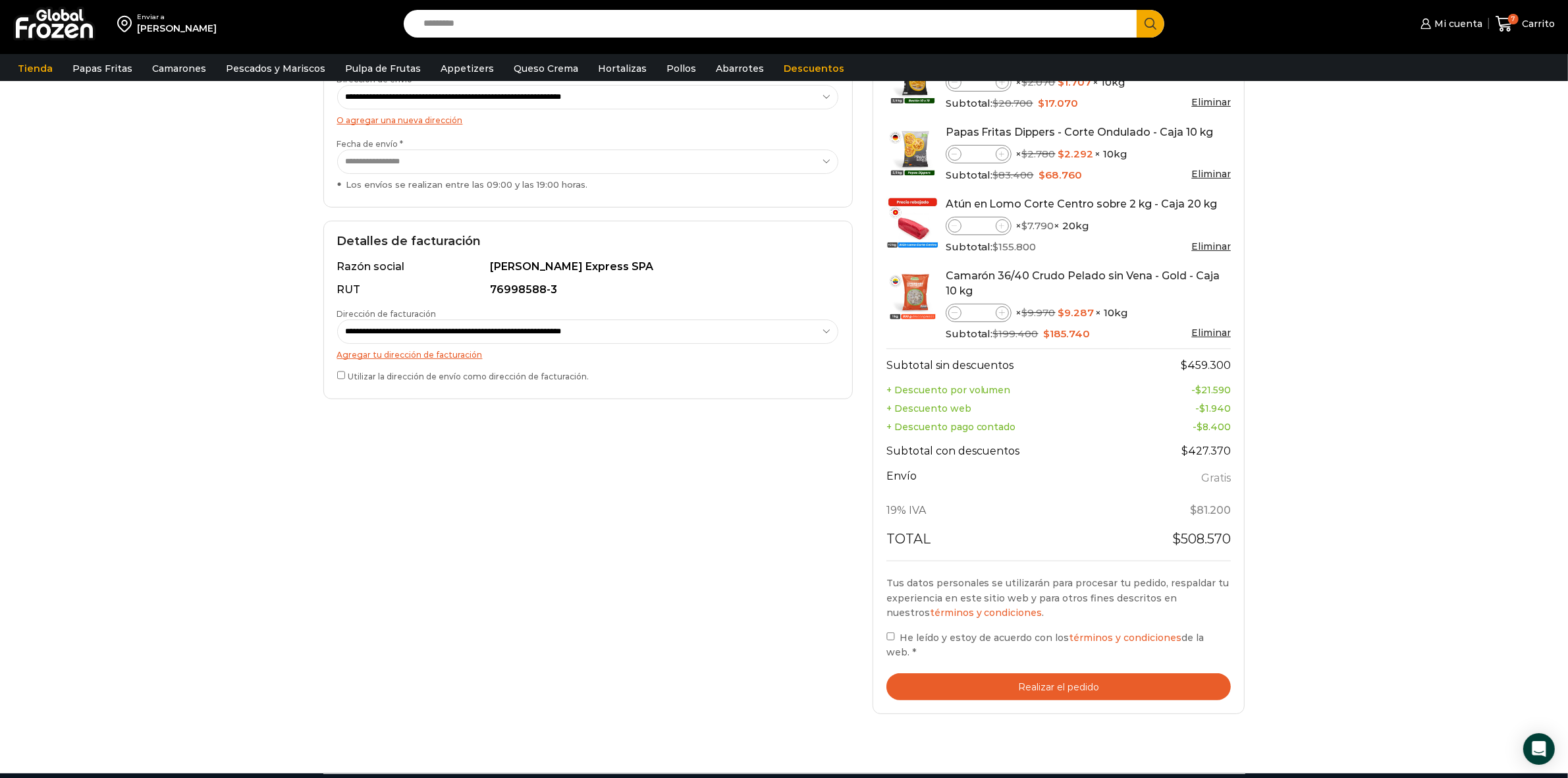
click at [1025, 693] on button "Realizar el pedido" at bounding box center [1058, 686] width 345 height 27
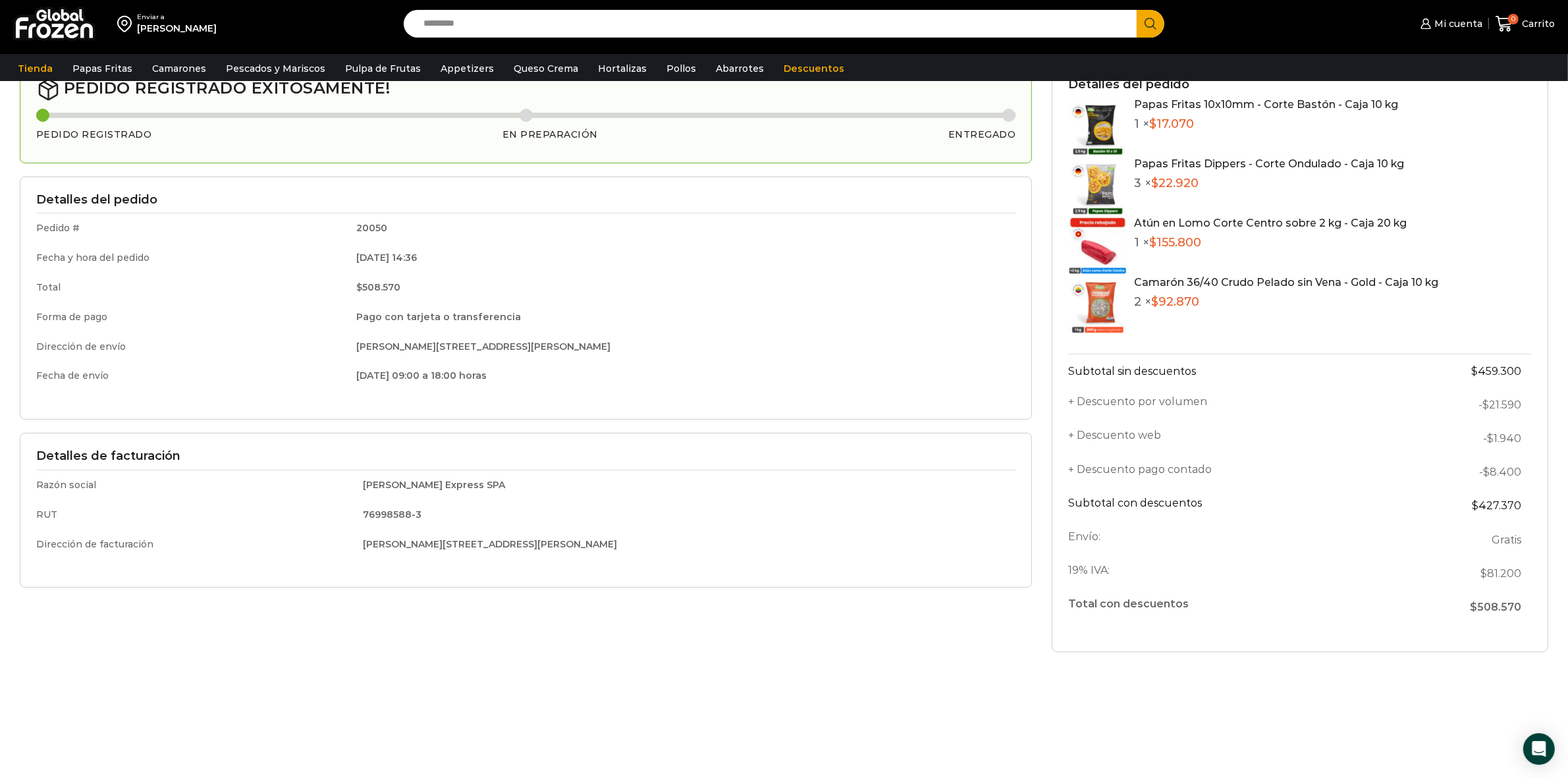
scroll to position [82, 0]
